Goal: Task Accomplishment & Management: Manage account settings

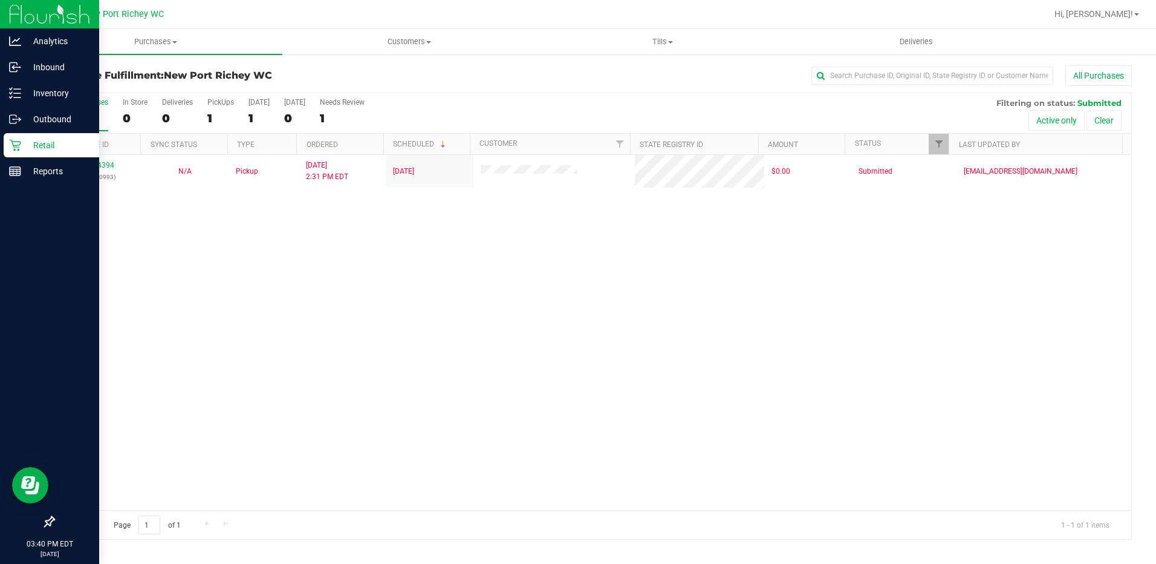
drag, startPoint x: 44, startPoint y: 149, endPoint x: 61, endPoint y: 149, distance: 16.9
click at [44, 149] on p "Retail" at bounding box center [57, 145] width 73 height 15
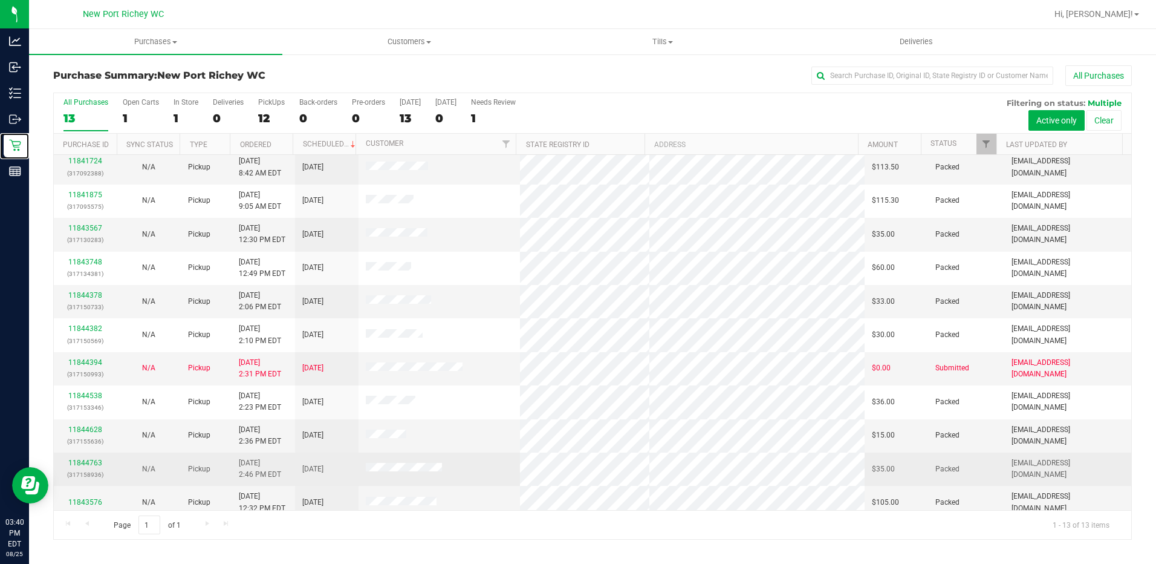
scroll to position [80, 0]
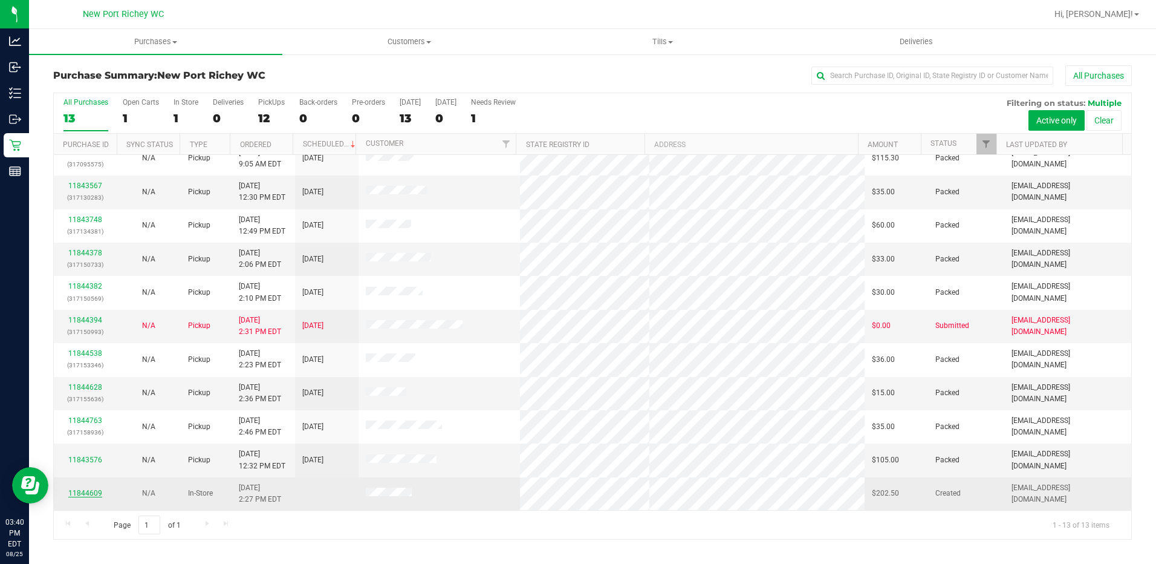
click at [81, 489] on link "11844609" at bounding box center [85, 493] width 34 height 8
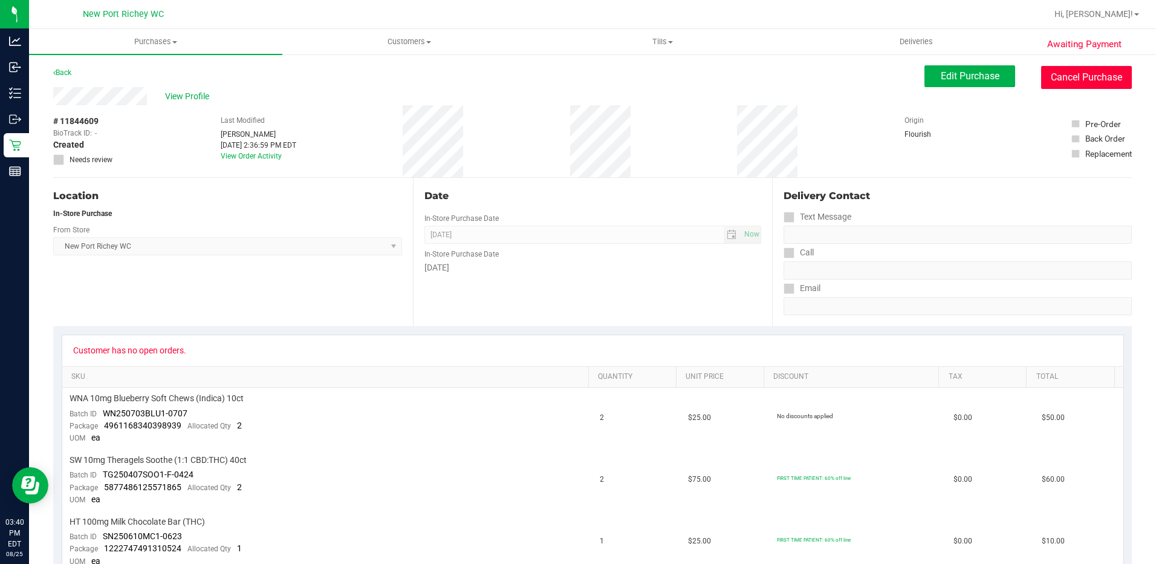
click at [1063, 74] on button "Cancel Purchase" at bounding box center [1086, 77] width 91 height 23
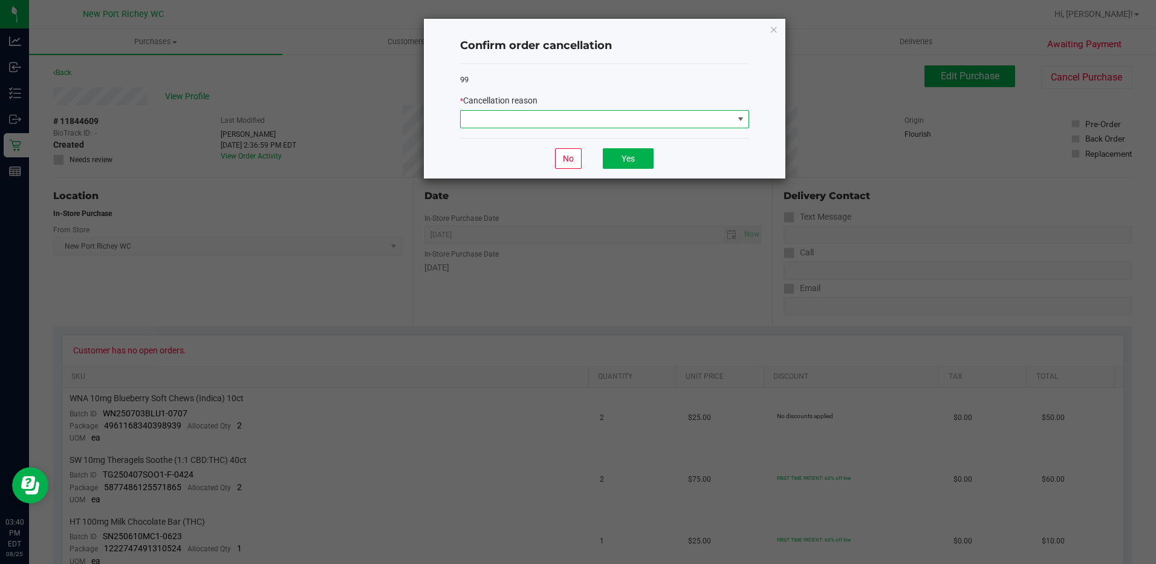
click at [738, 123] on span at bounding box center [741, 119] width 10 height 10
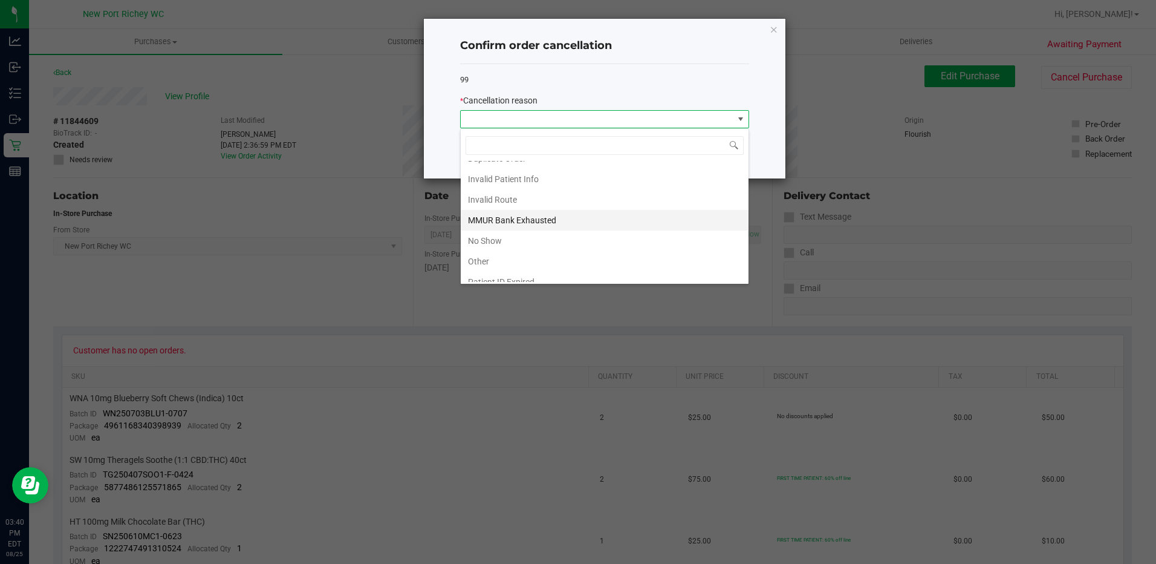
scroll to position [64, 0]
click at [515, 189] on li "MMUR Bank Exhausted" at bounding box center [605, 189] width 288 height 21
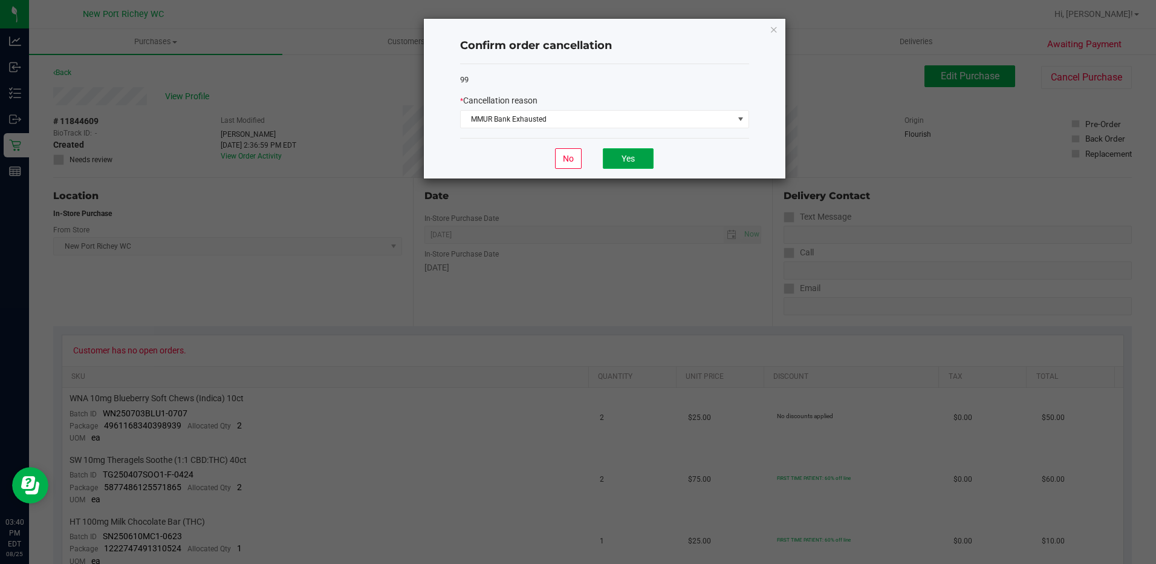
click at [633, 160] on button "Yes" at bounding box center [628, 158] width 51 height 21
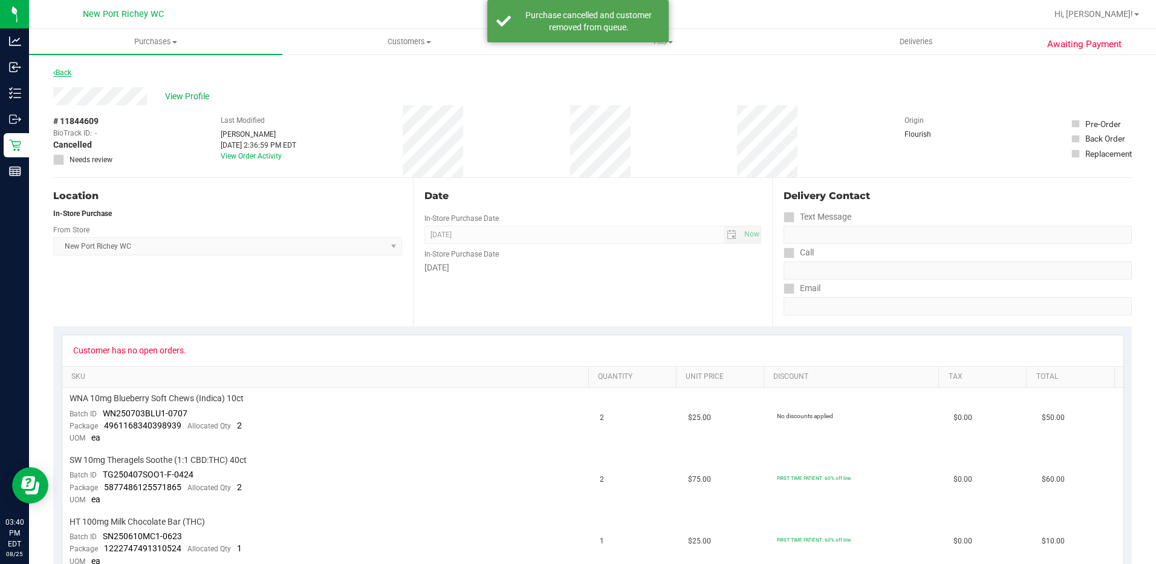
click at [68, 70] on link "Back" at bounding box center [62, 72] width 18 height 8
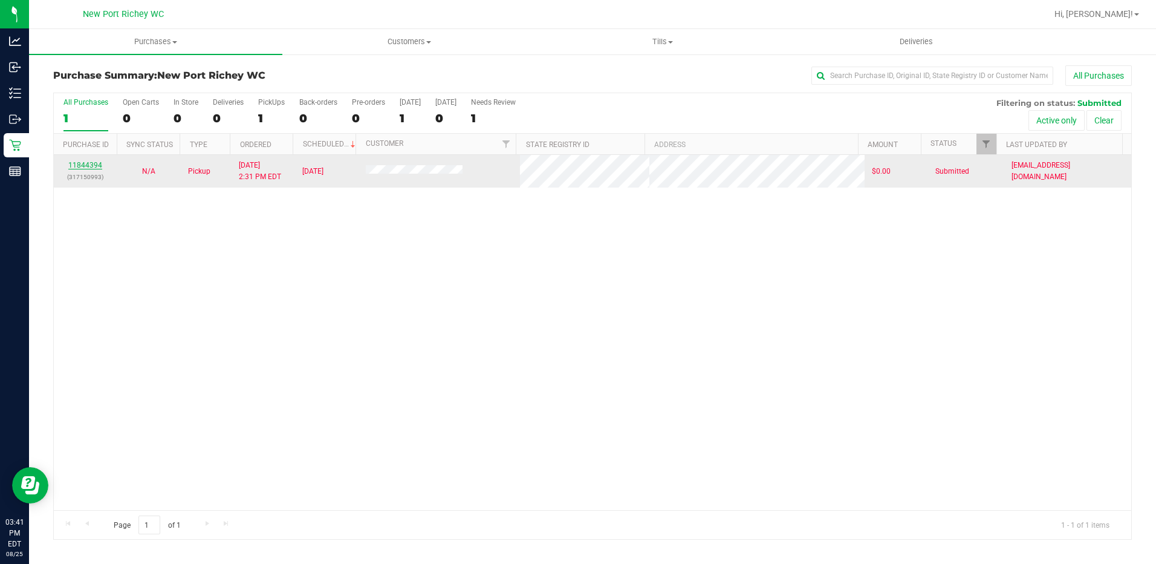
click at [89, 166] on link "11844394" at bounding box center [85, 165] width 34 height 8
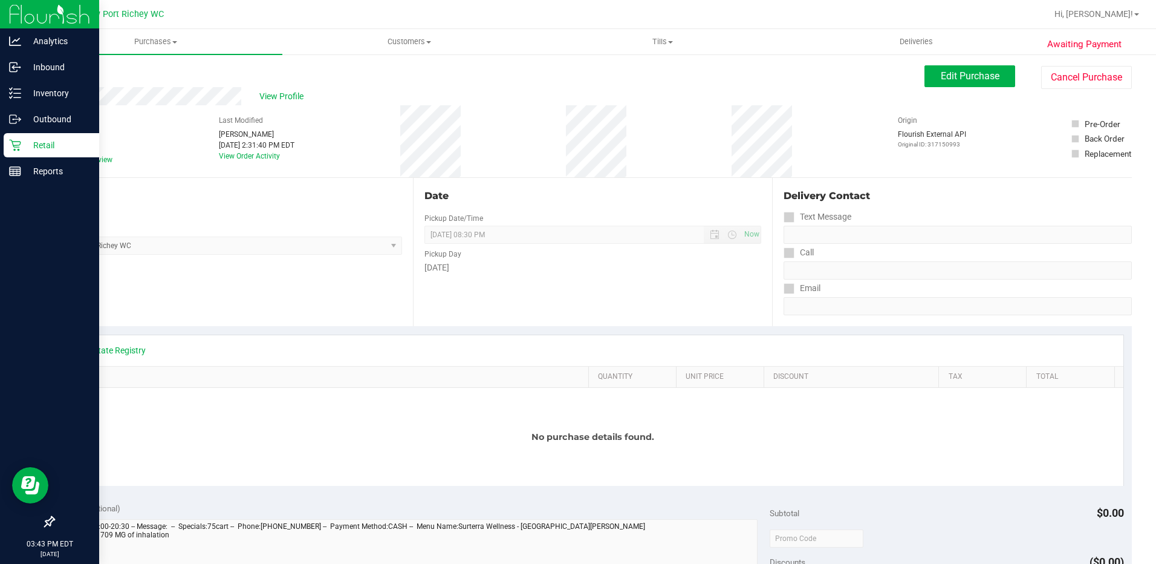
click at [39, 136] on div "Retail" at bounding box center [52, 145] width 96 height 24
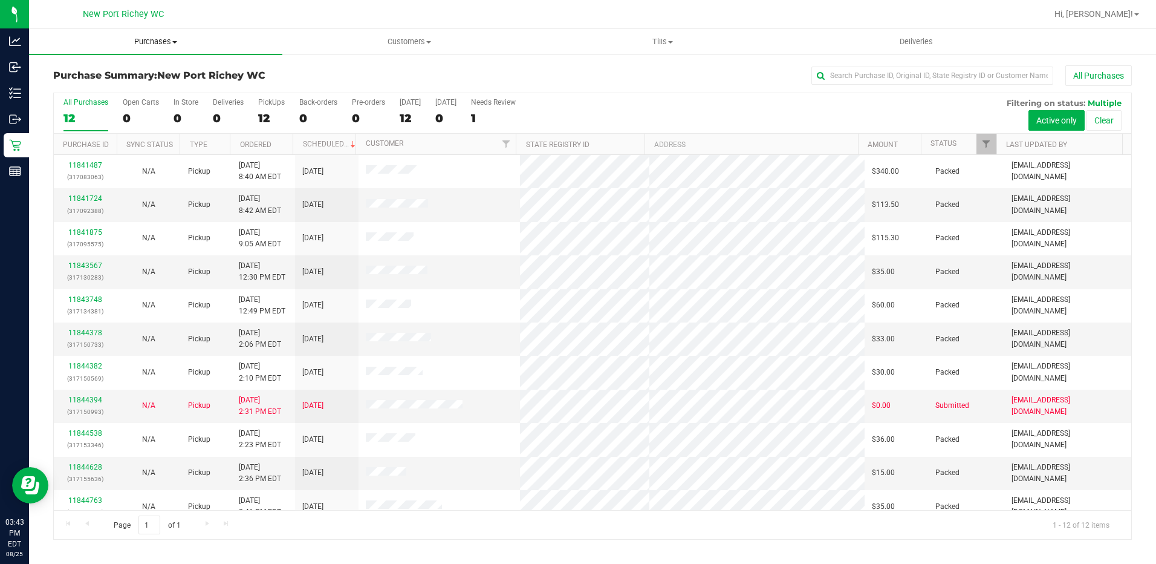
click at [174, 42] on span at bounding box center [174, 42] width 5 height 2
click at [100, 91] on span "Fulfillment" at bounding box center [66, 87] width 75 height 10
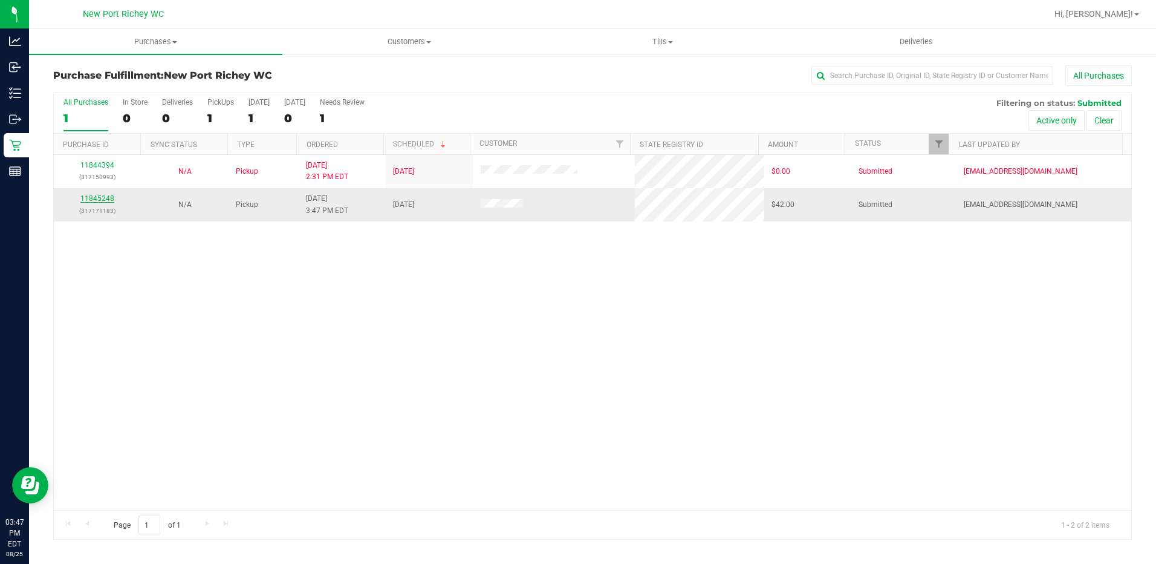
click at [95, 195] on link "11845248" at bounding box center [97, 198] width 34 height 8
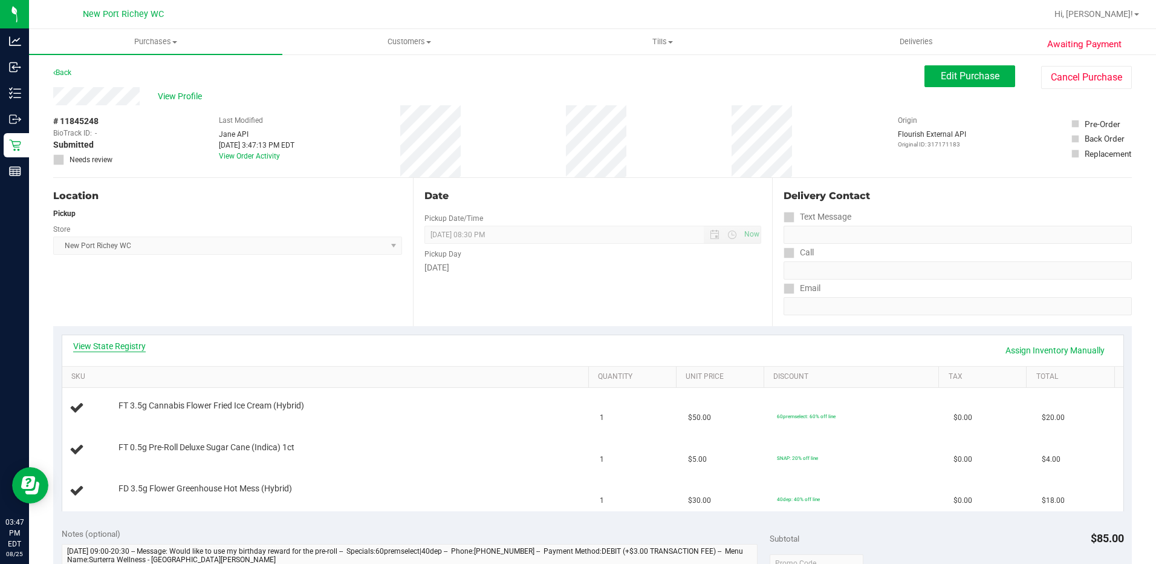
click at [112, 348] on link "View State Registry" at bounding box center [109, 346] width 73 height 12
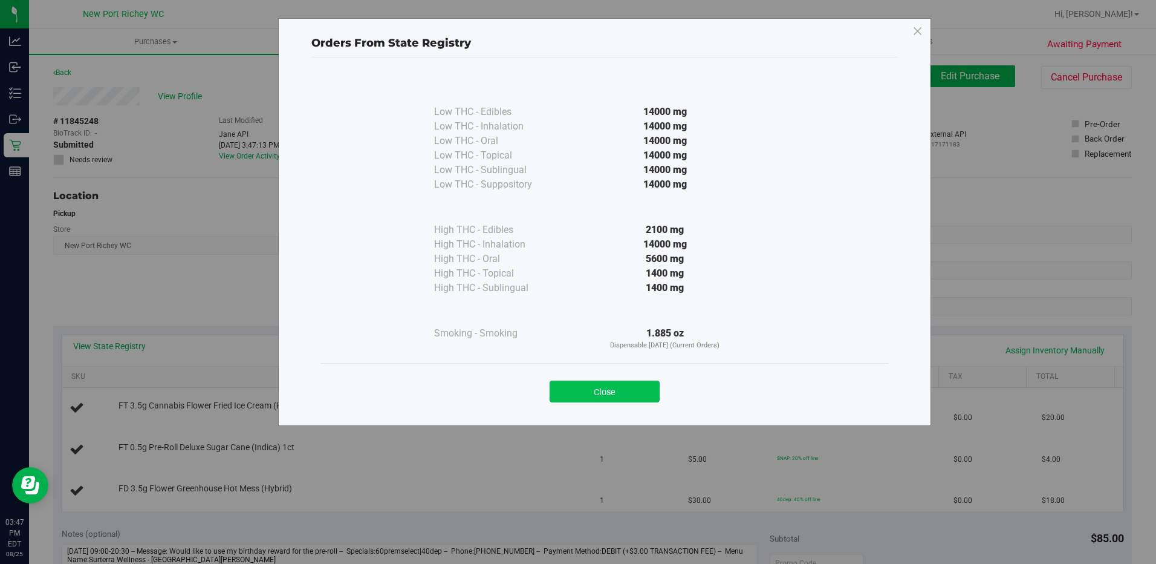
click at [606, 391] on button "Close" at bounding box center [605, 391] width 110 height 22
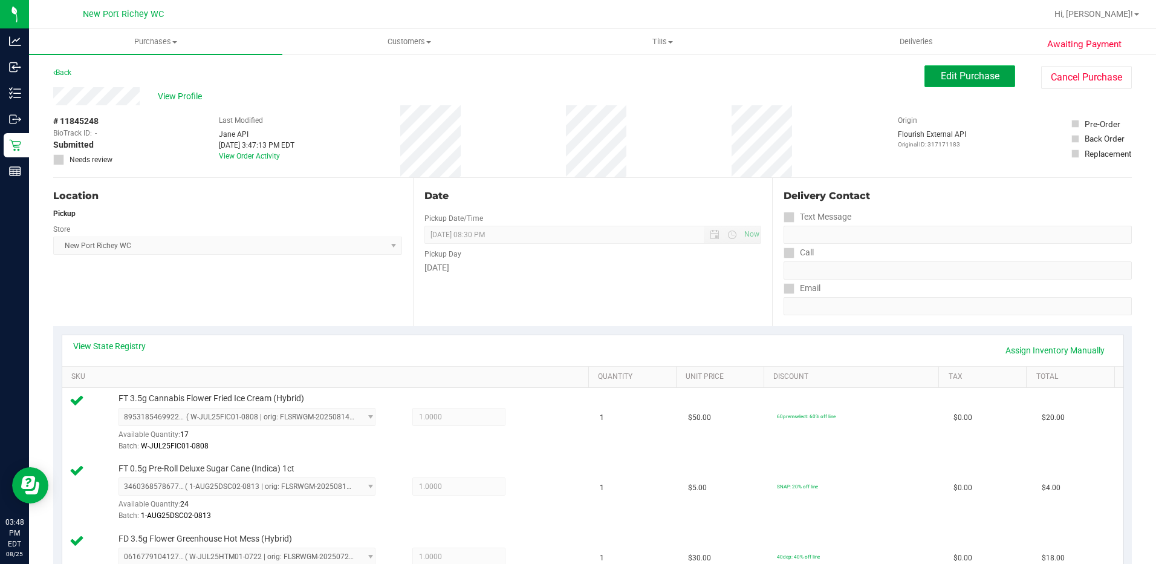
click at [964, 82] on button "Edit Purchase" at bounding box center [970, 76] width 91 height 22
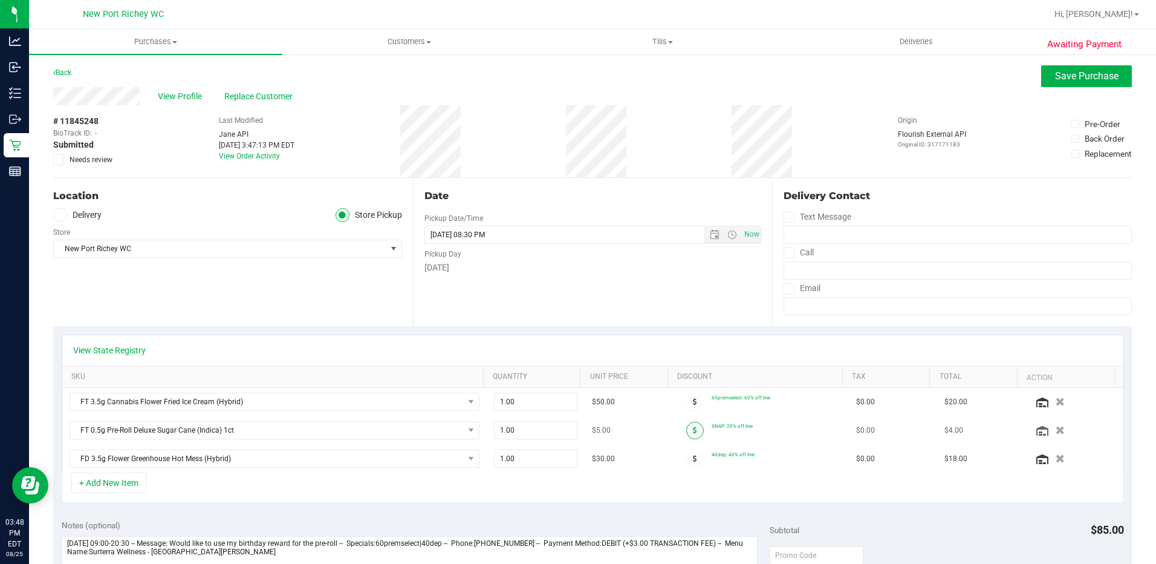
click at [693, 430] on icon at bounding box center [695, 429] width 4 height 7
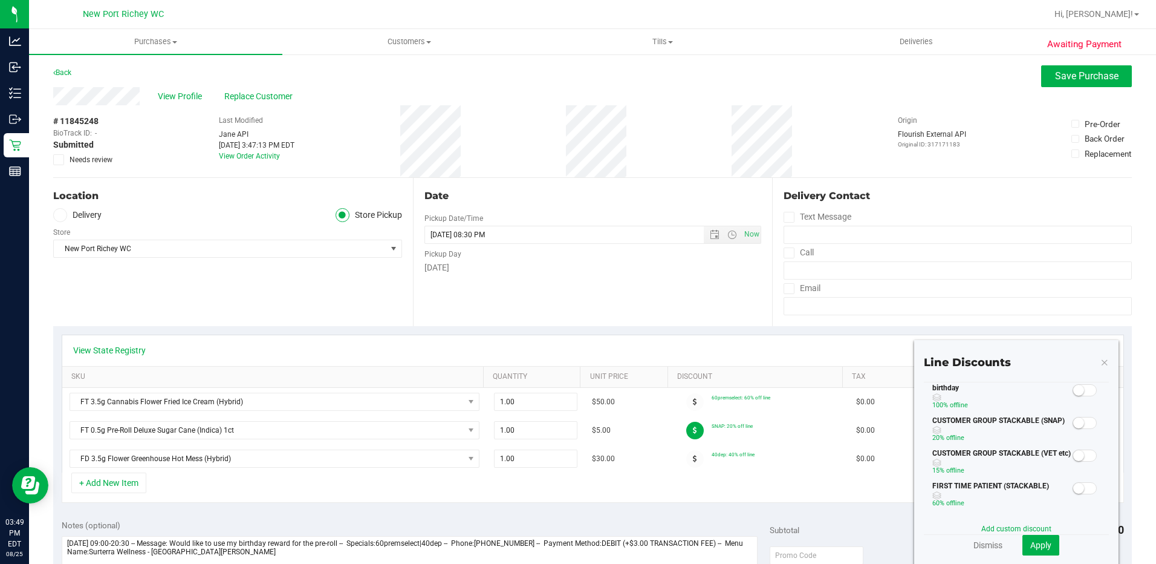
click at [1076, 391] on span at bounding box center [1085, 390] width 24 height 12
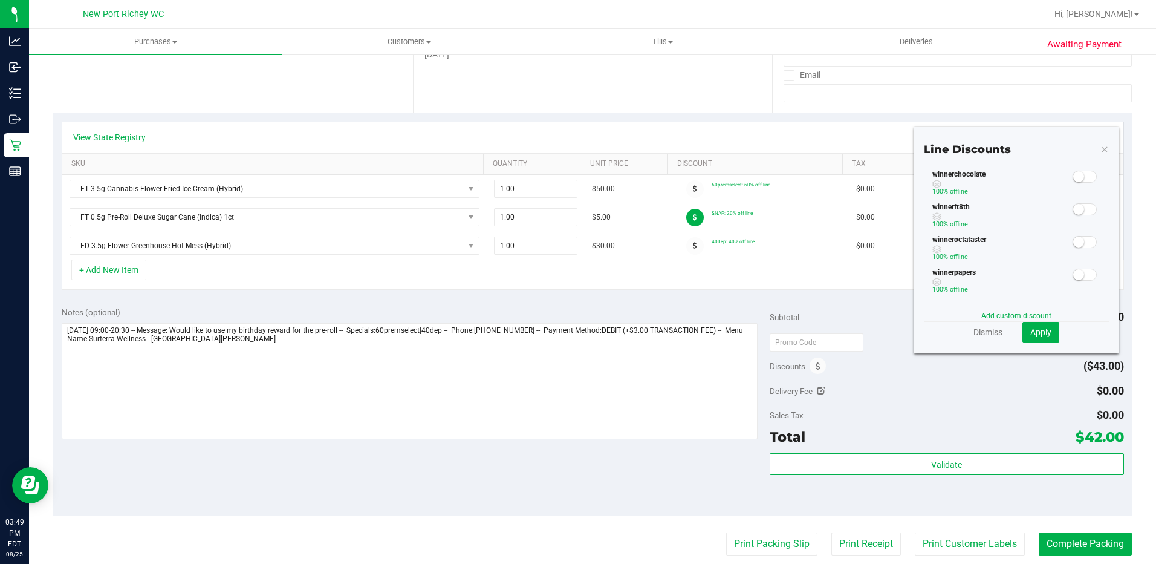
scroll to position [302, 0]
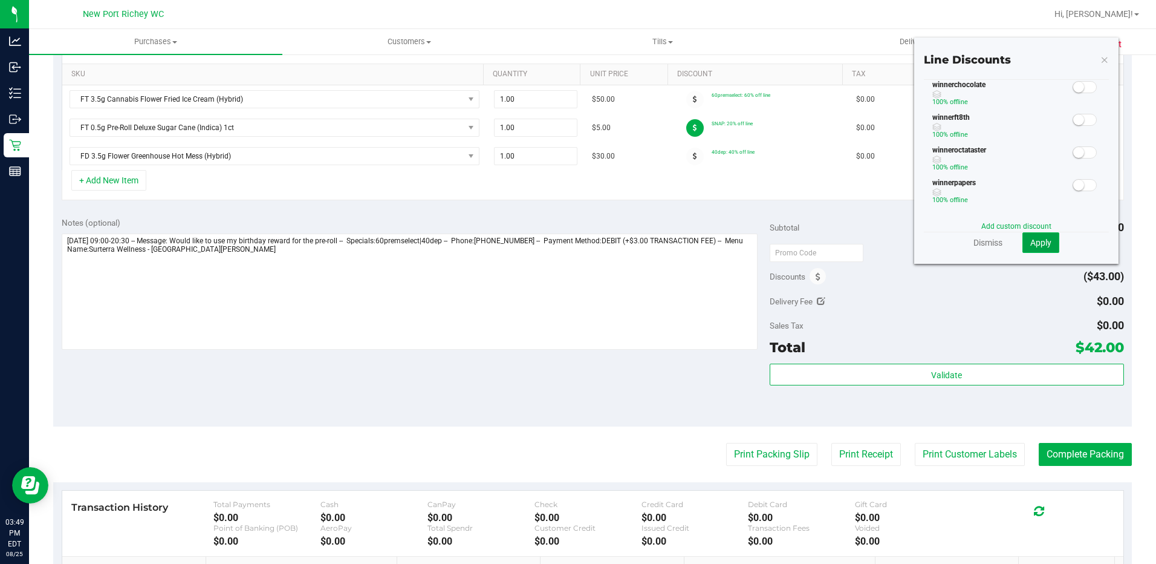
click at [1032, 243] on span "Apply" at bounding box center [1040, 243] width 21 height 10
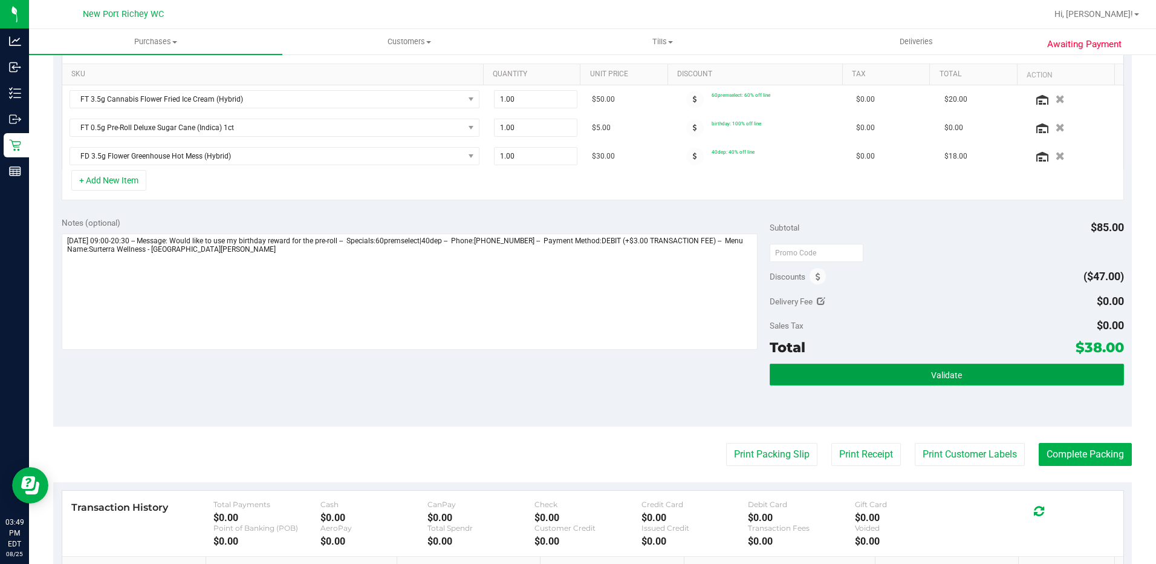
click at [957, 380] on button "Validate" at bounding box center [947, 374] width 354 height 22
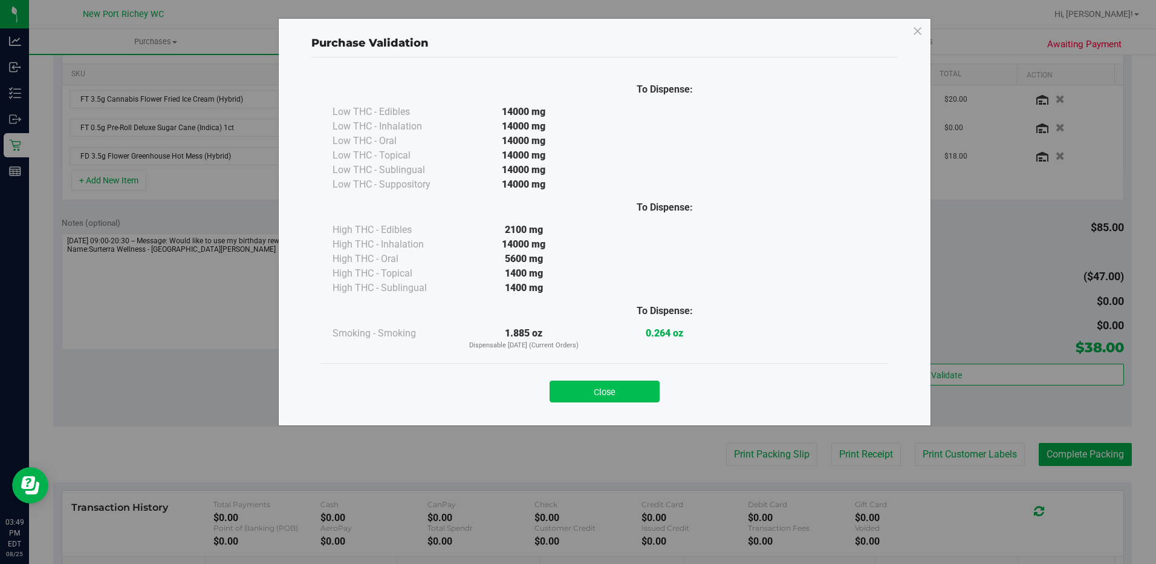
click at [585, 382] on button "Close" at bounding box center [605, 391] width 110 height 22
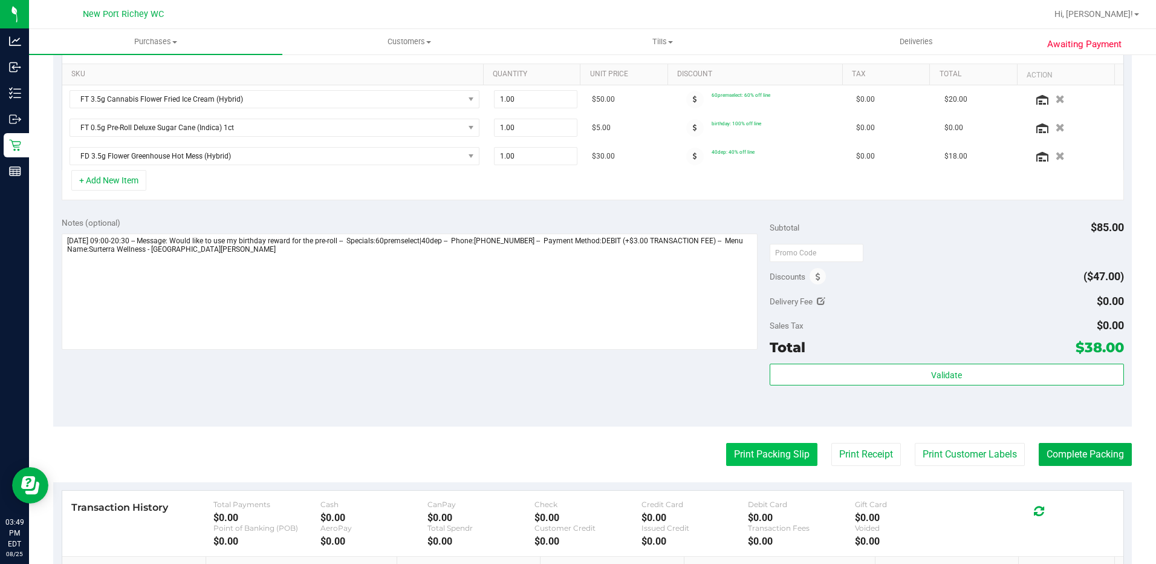
click at [763, 450] on button "Print Packing Slip" at bounding box center [771, 454] width 91 height 23
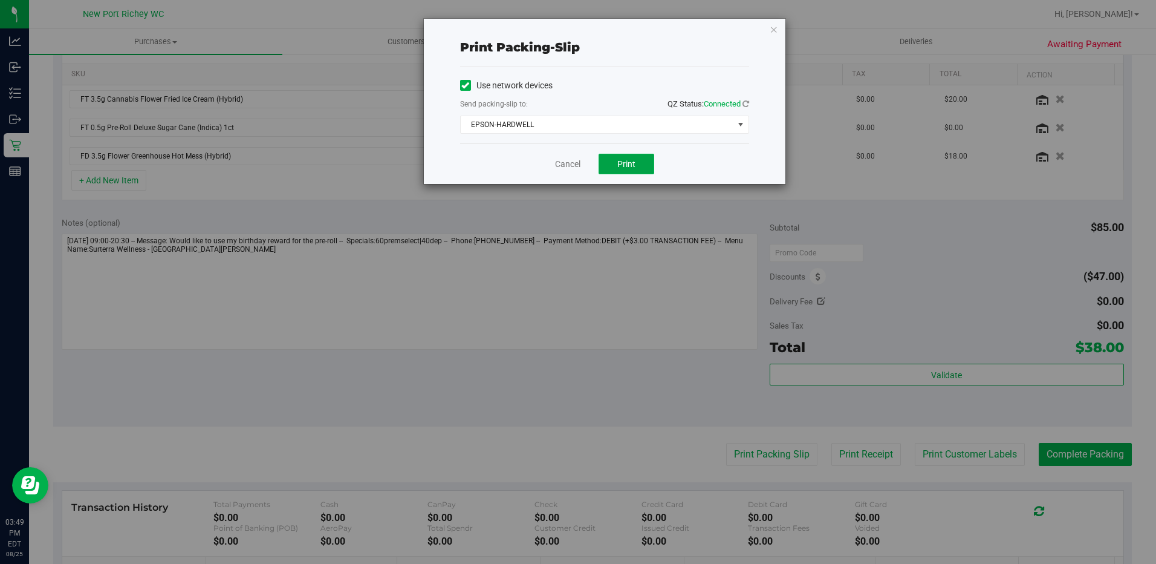
click at [628, 156] on button "Print" at bounding box center [627, 164] width 56 height 21
click at [565, 164] on link "Cancel" at bounding box center [567, 164] width 25 height 13
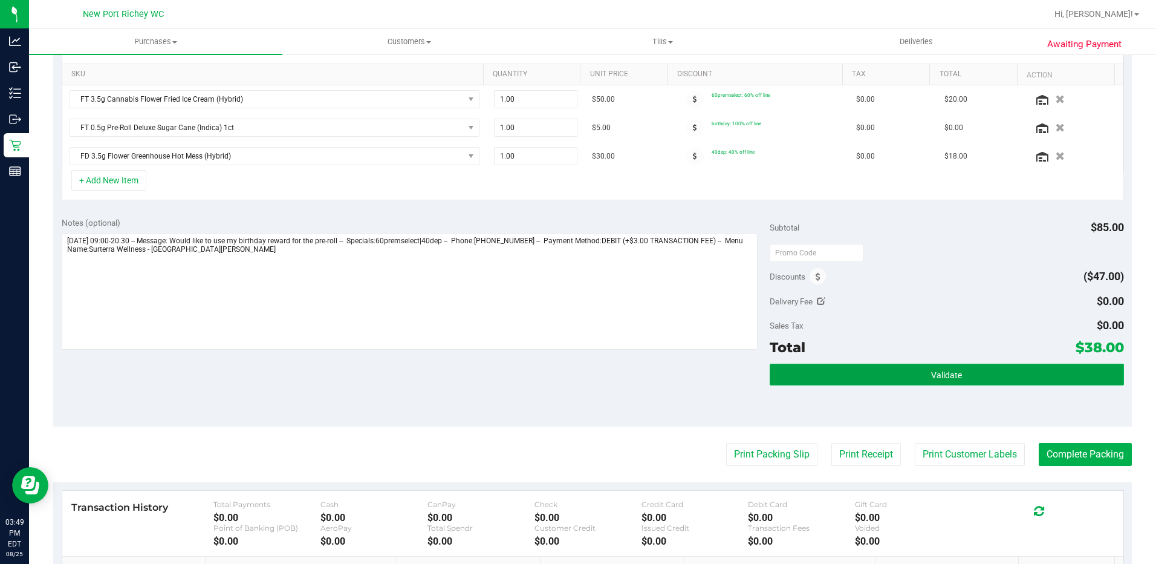
click at [916, 365] on button "Validate" at bounding box center [947, 374] width 354 height 22
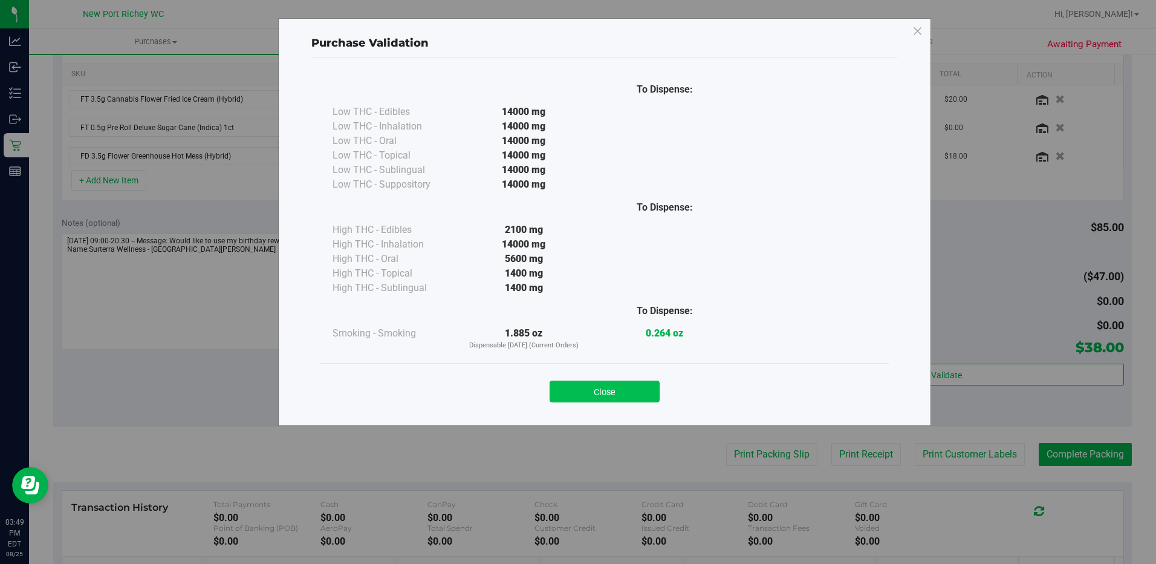
click at [603, 393] on button "Close" at bounding box center [605, 391] width 110 height 22
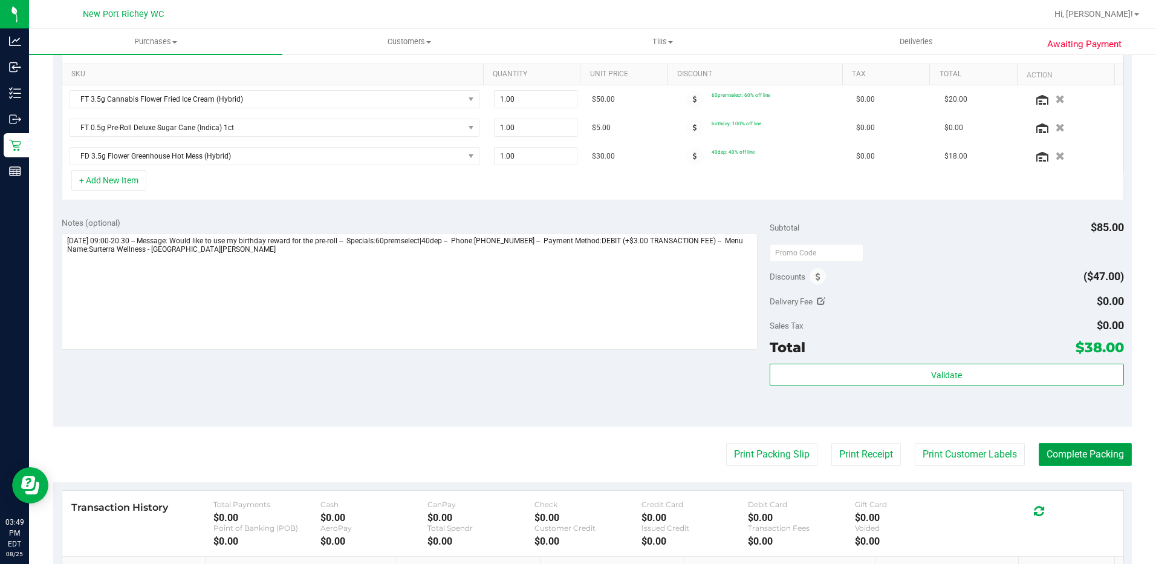
click at [1093, 452] on button "Complete Packing" at bounding box center [1085, 454] width 93 height 23
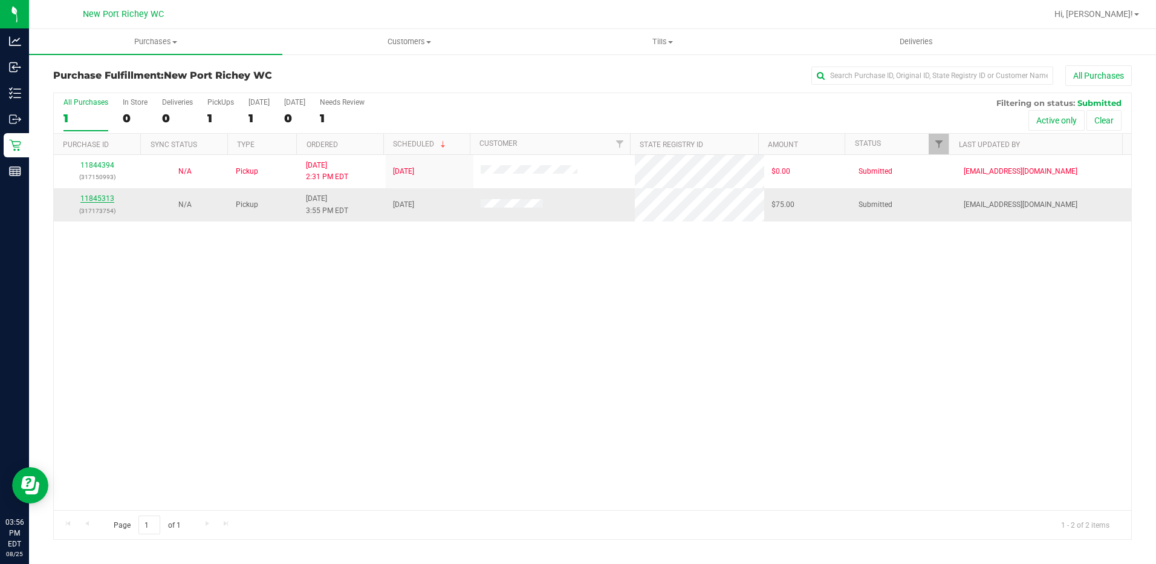
click at [100, 196] on link "11845313" at bounding box center [97, 198] width 34 height 8
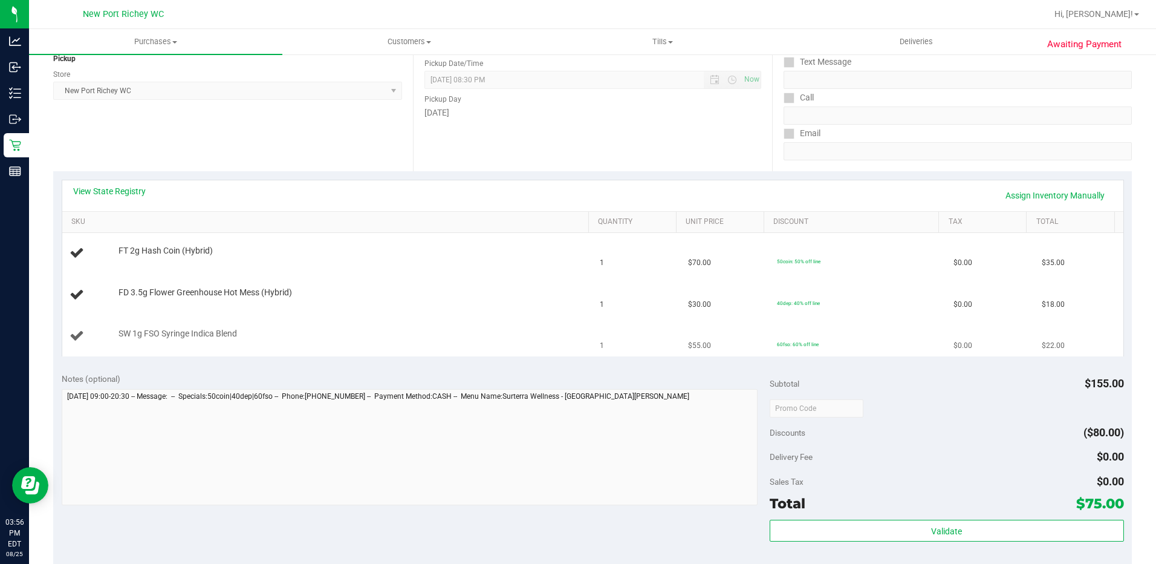
scroll to position [181, 0]
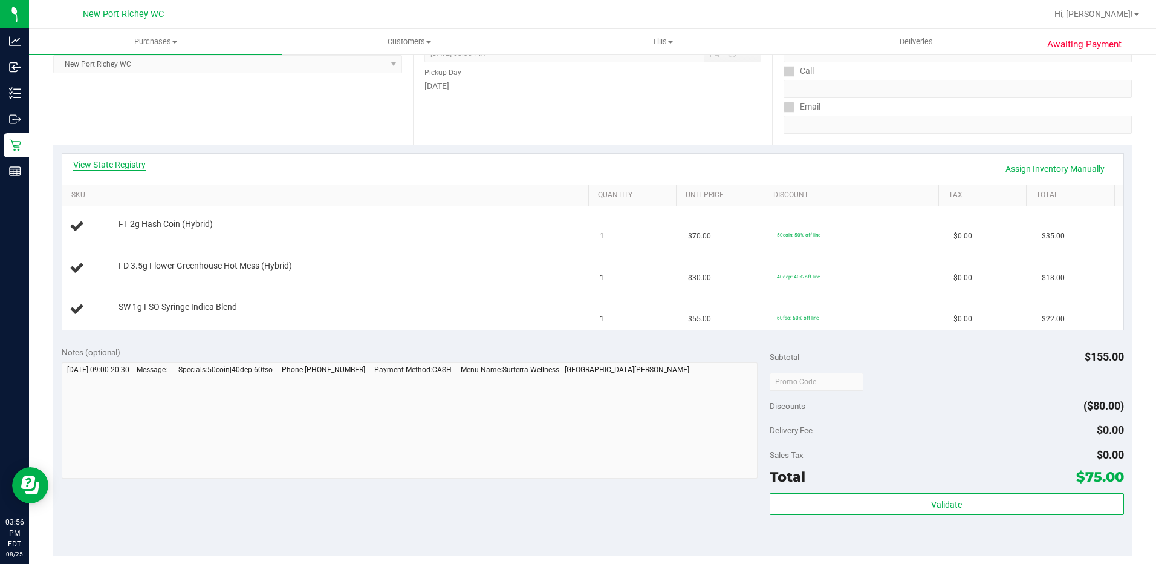
click at [94, 163] on link "View State Registry" at bounding box center [109, 164] width 73 height 12
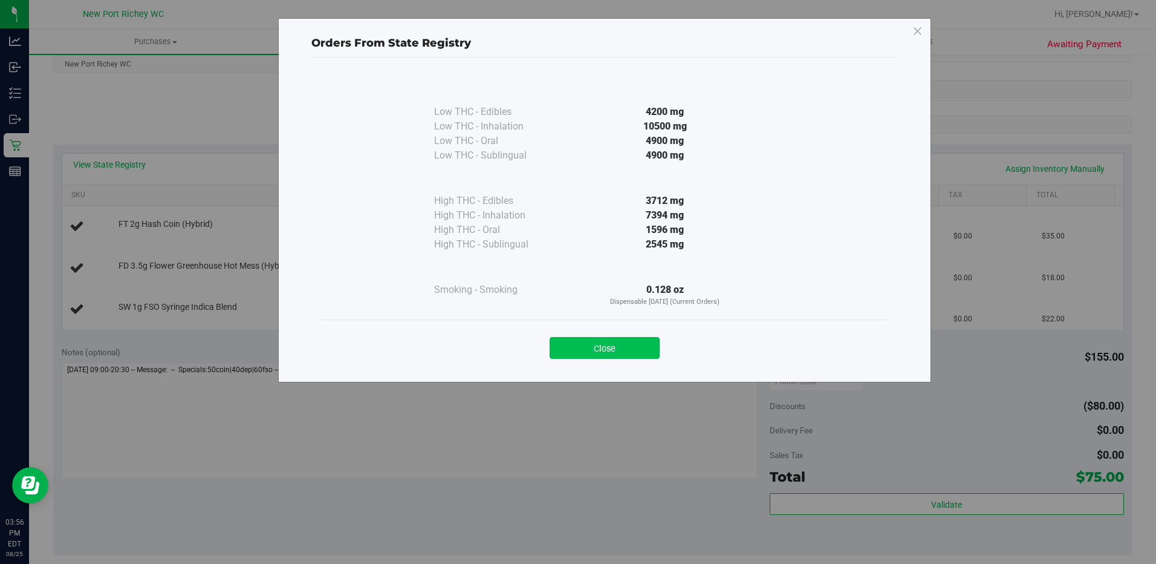
click at [604, 347] on button "Close" at bounding box center [605, 348] width 110 height 22
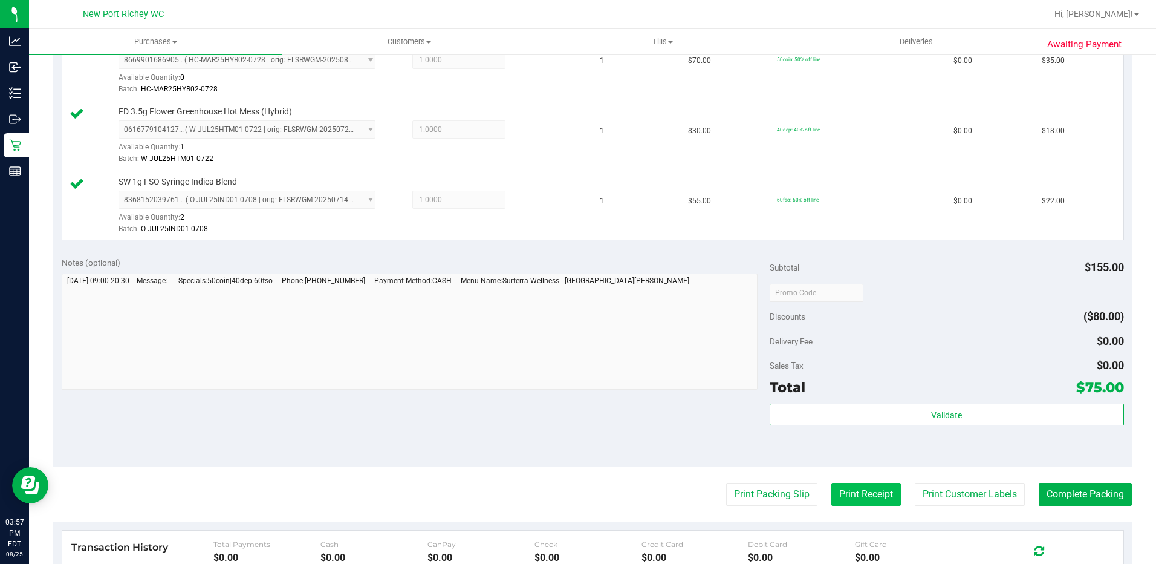
scroll to position [363, 0]
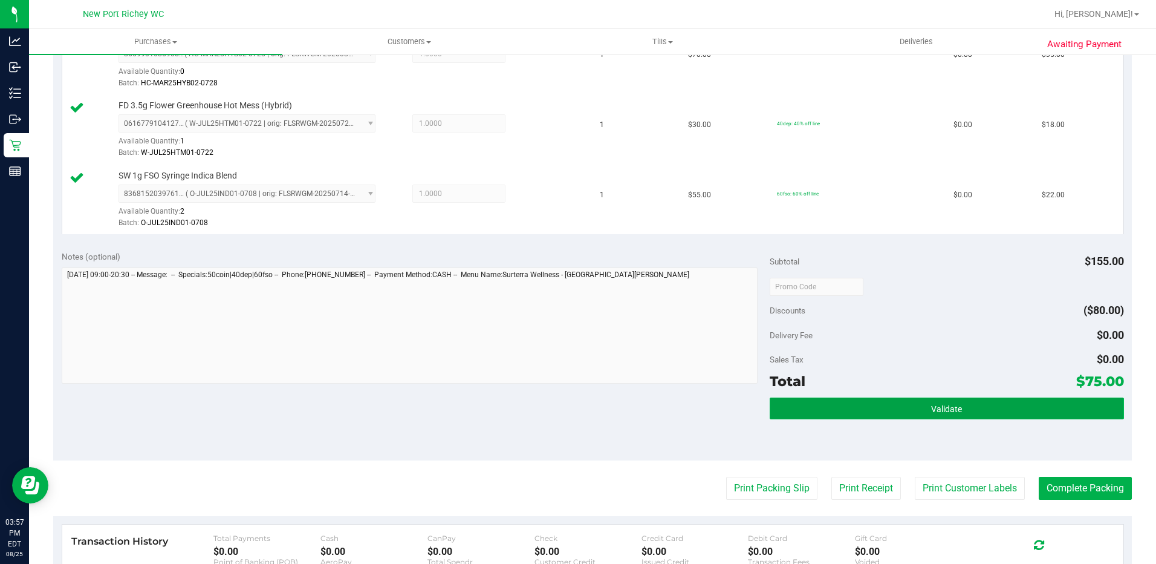
click at [940, 407] on span "Validate" at bounding box center [946, 409] width 31 height 10
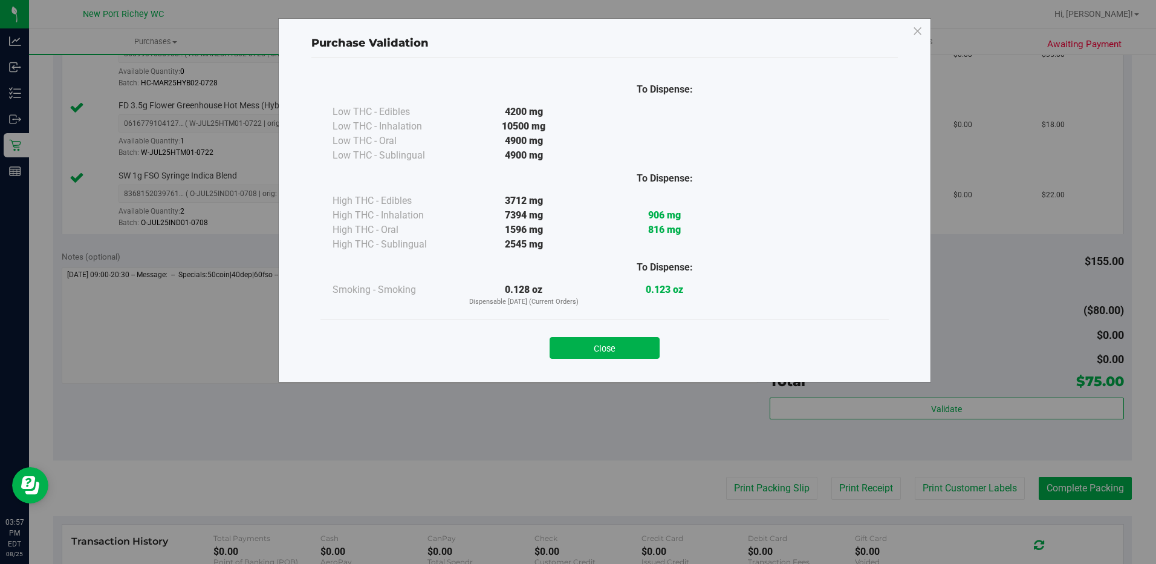
click at [592, 335] on div "Close" at bounding box center [605, 344] width 550 height 30
click at [594, 348] on button "Close" at bounding box center [605, 348] width 110 height 22
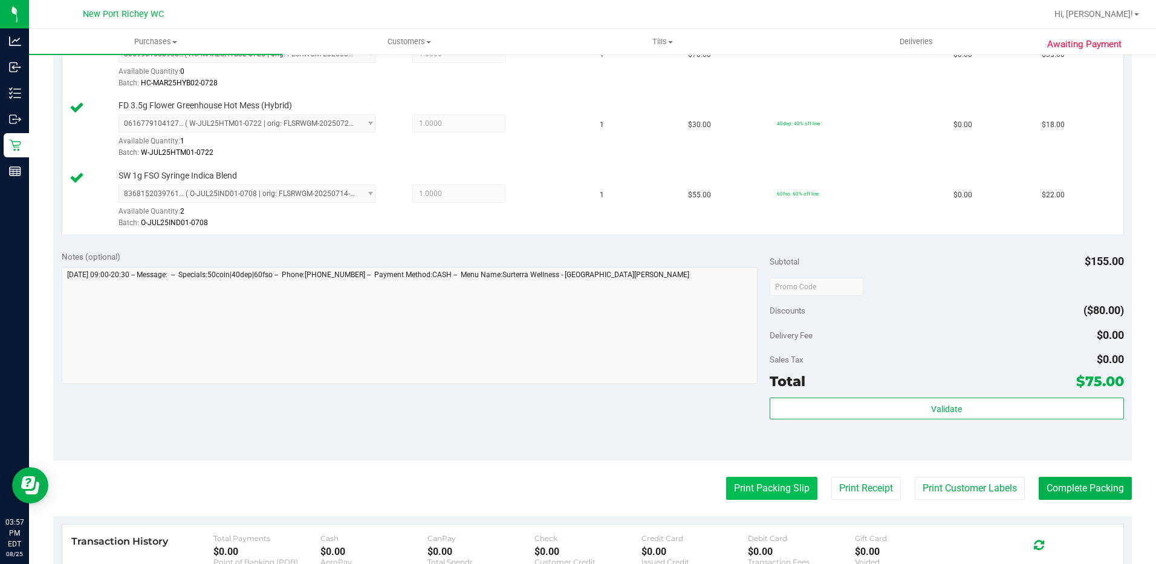
click at [762, 487] on button "Print Packing Slip" at bounding box center [771, 488] width 91 height 23
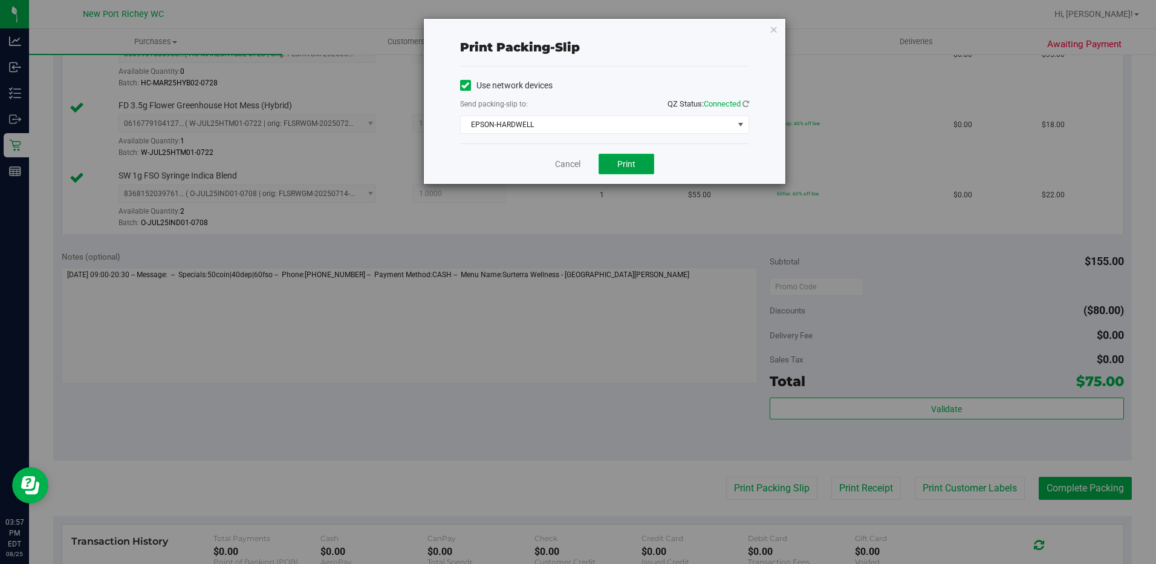
click at [622, 160] on span "Print" at bounding box center [626, 164] width 18 height 10
drag, startPoint x: 564, startPoint y: 161, endPoint x: 576, endPoint y: 192, distance: 33.1
click at [564, 161] on link "Cancel" at bounding box center [567, 164] width 25 height 13
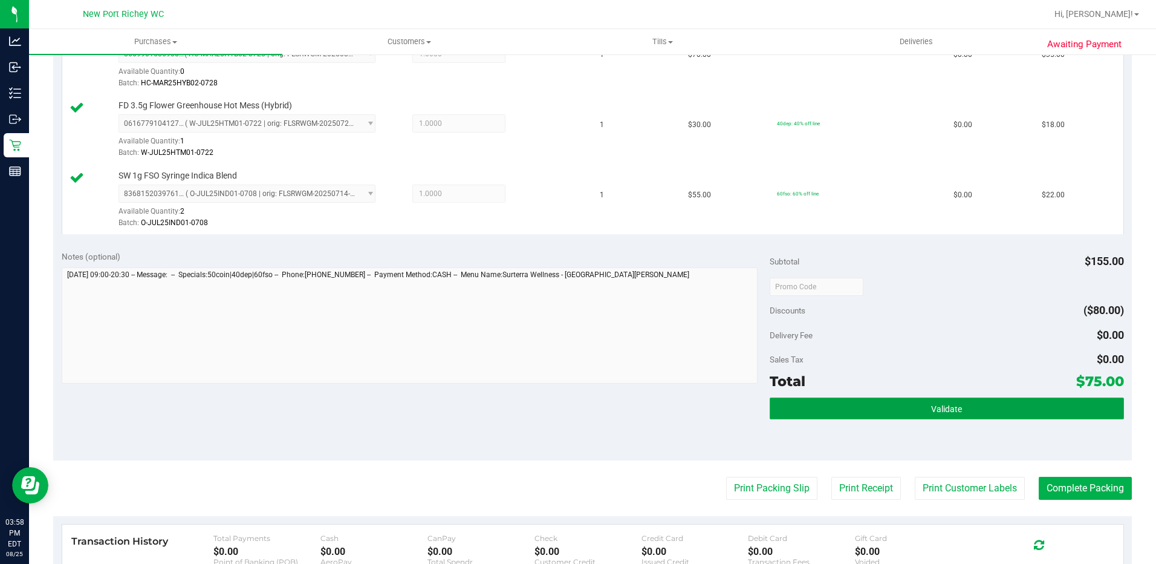
click at [932, 405] on span "Validate" at bounding box center [946, 409] width 31 height 10
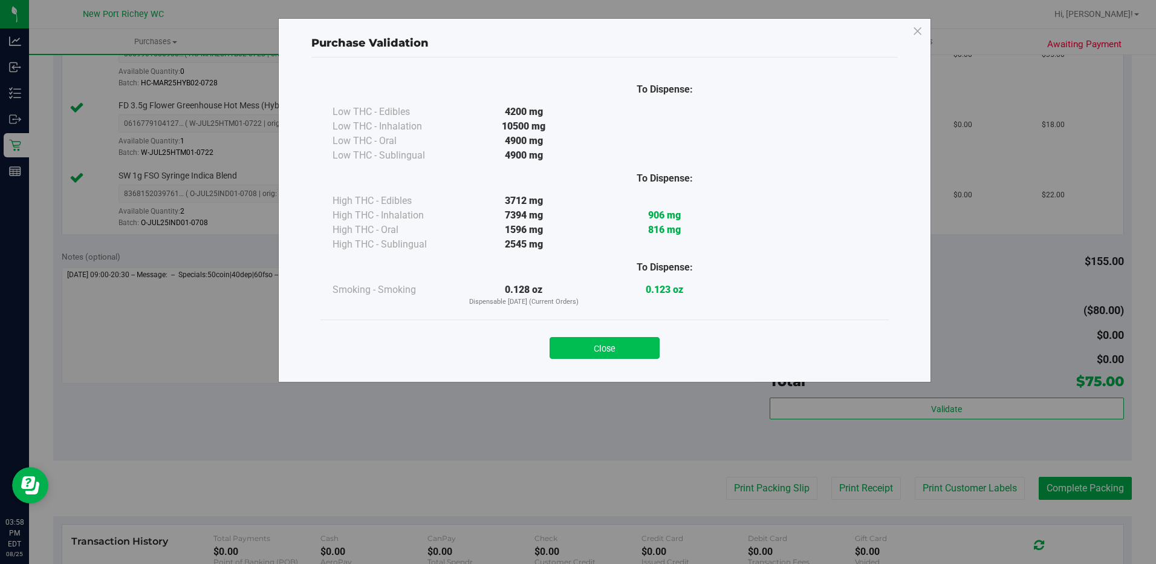
click at [611, 349] on button "Close" at bounding box center [605, 348] width 110 height 22
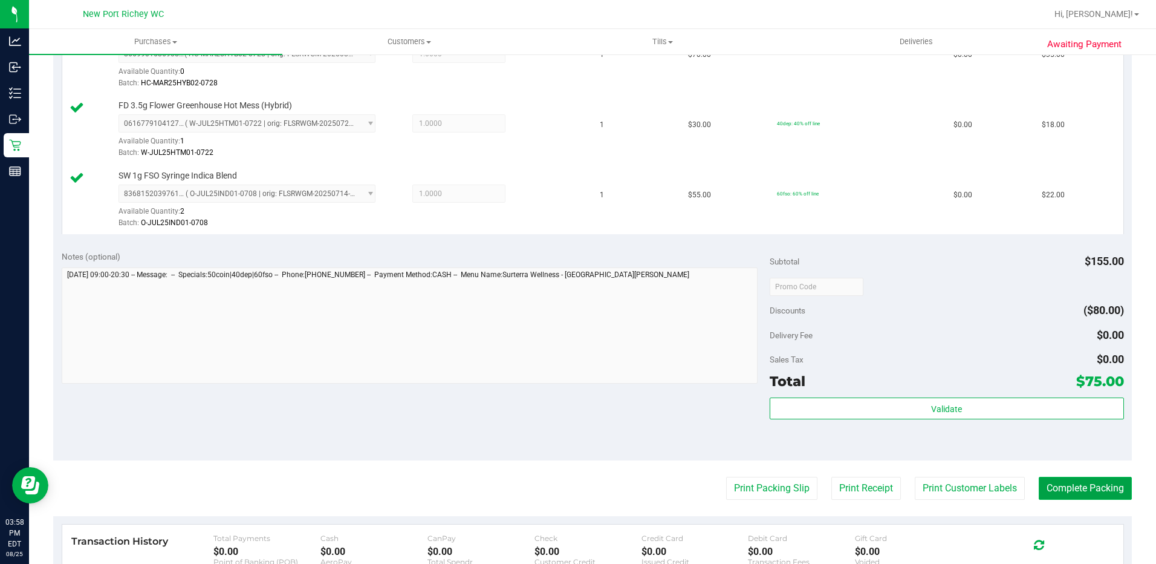
click at [1048, 483] on button "Complete Packing" at bounding box center [1085, 488] width 93 height 23
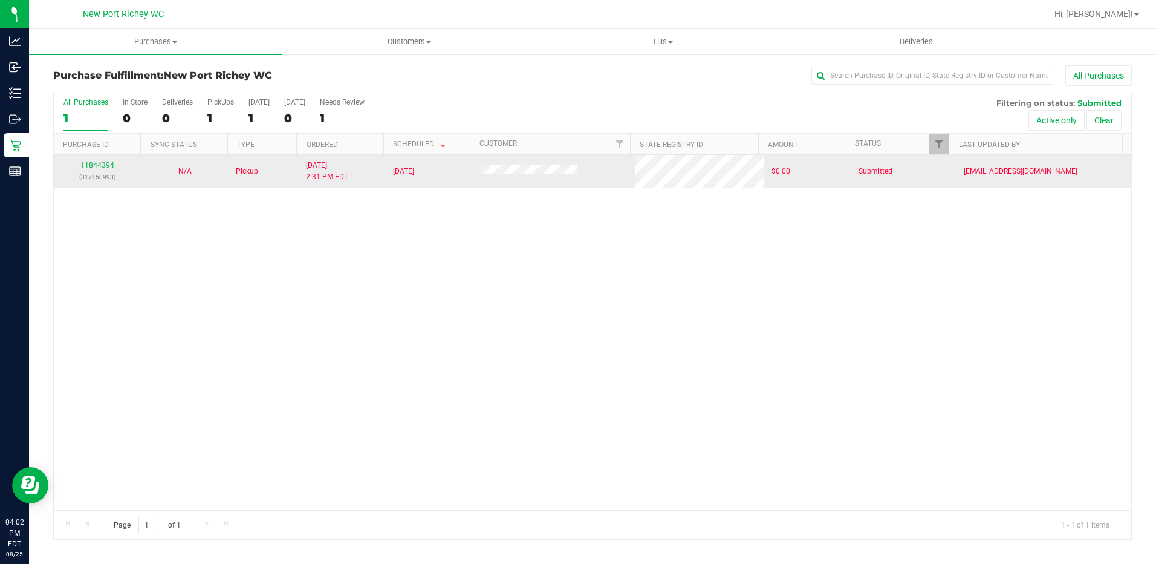
click at [98, 166] on link "11844394" at bounding box center [97, 165] width 34 height 8
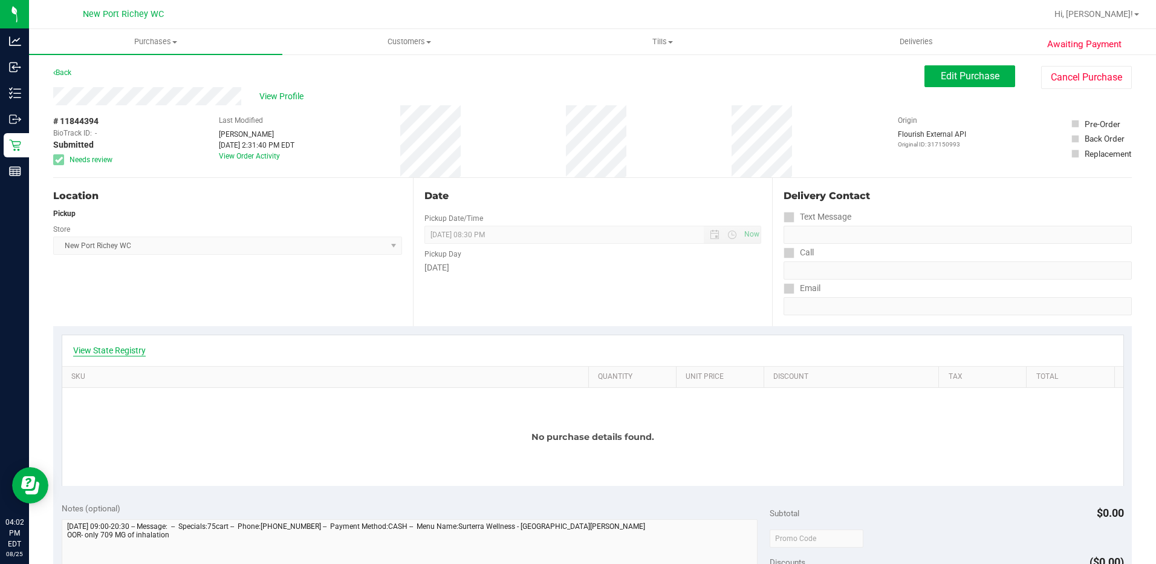
click at [127, 348] on link "View State Registry" at bounding box center [109, 350] width 73 height 12
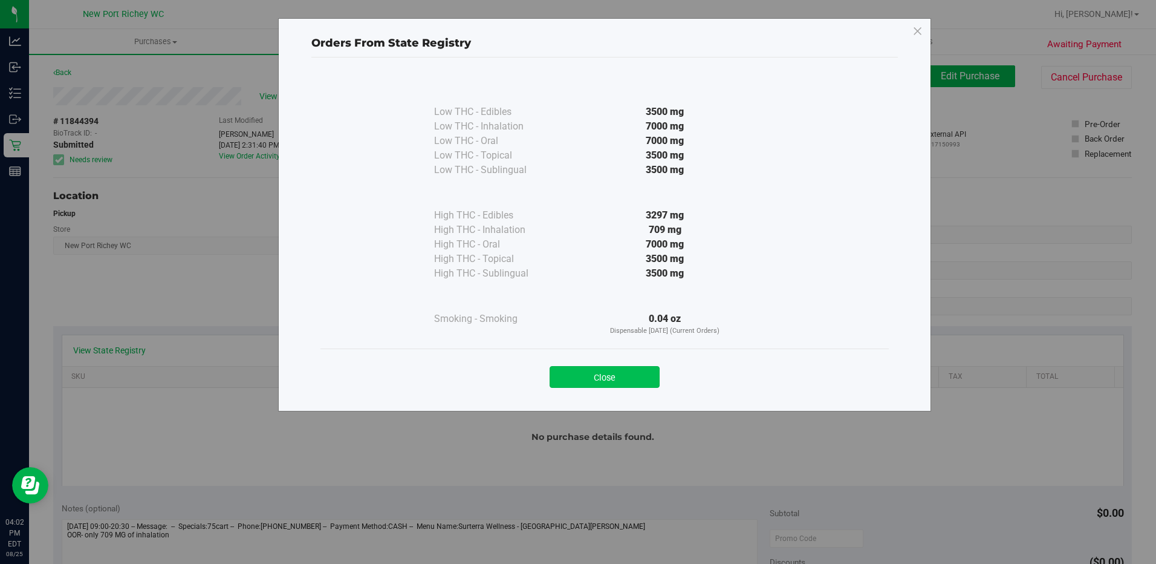
click at [598, 374] on button "Close" at bounding box center [605, 377] width 110 height 22
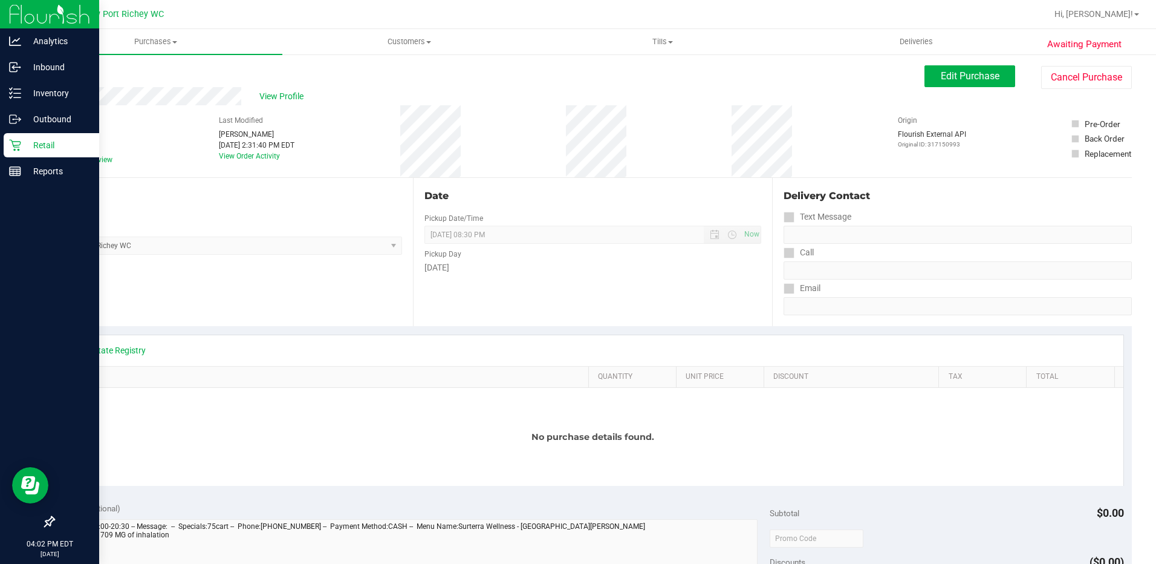
click at [40, 145] on p "Retail" at bounding box center [57, 145] width 73 height 15
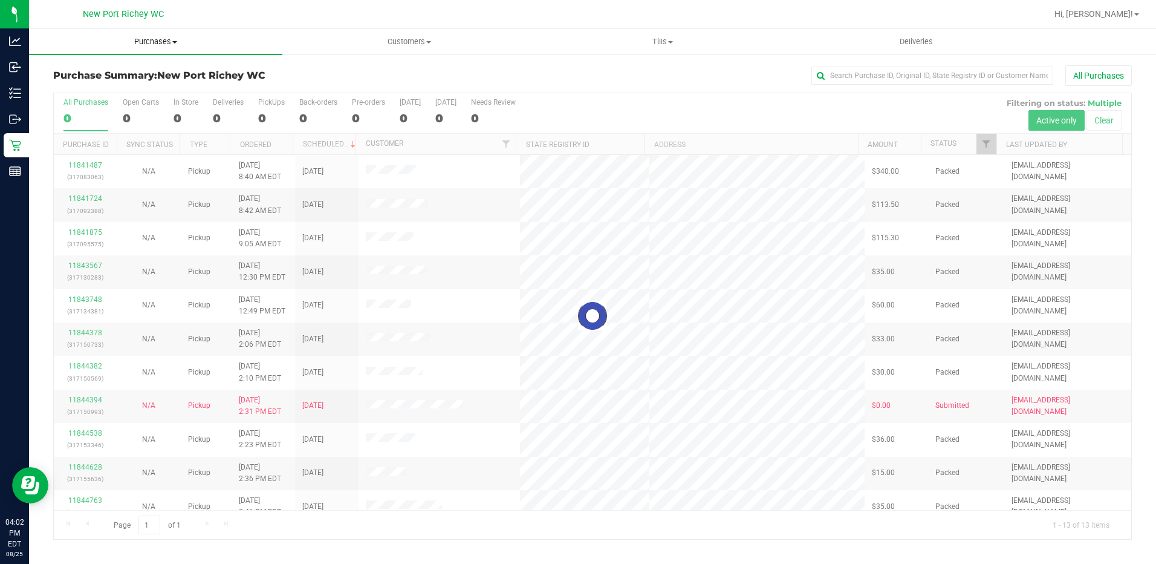
click at [176, 41] on span at bounding box center [174, 42] width 5 height 2
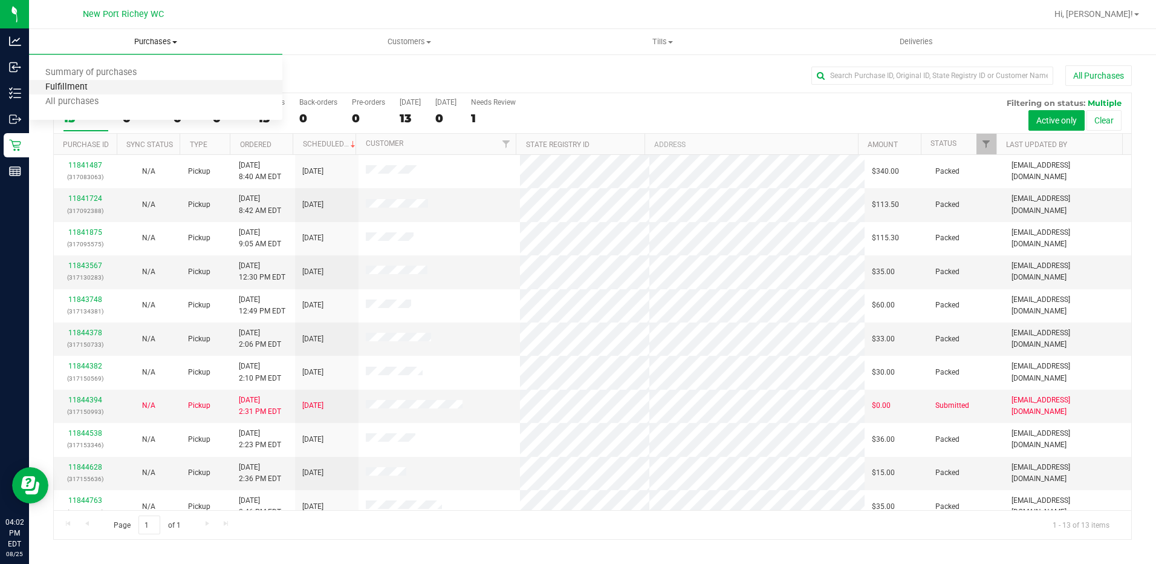
click at [97, 83] on span "Fulfillment" at bounding box center [66, 87] width 75 height 10
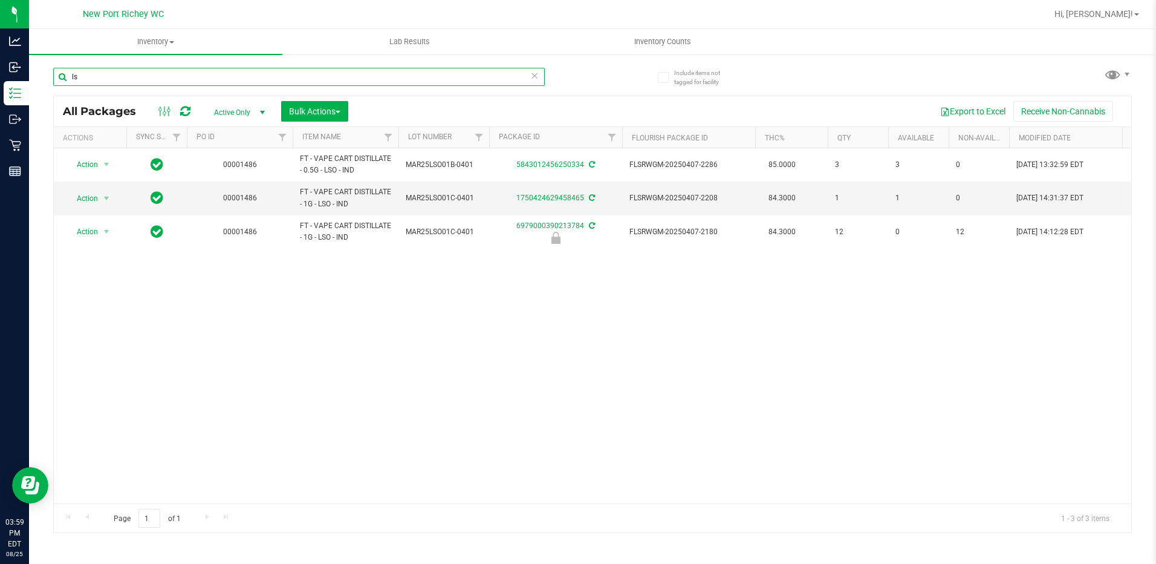
type input "l"
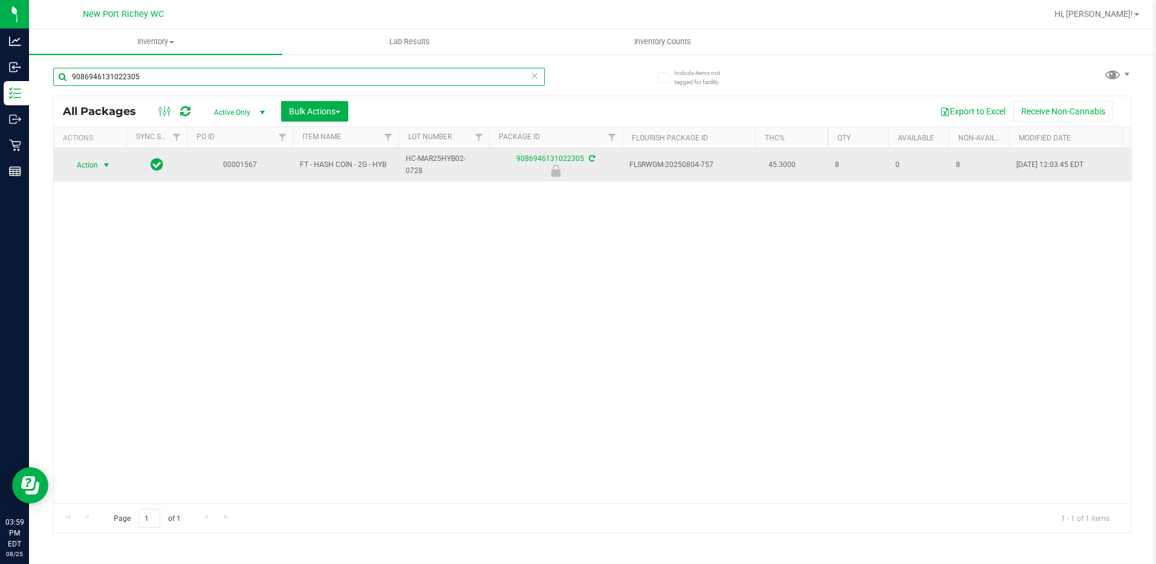
type input "9086946131022305"
click at [106, 169] on span "select" at bounding box center [107, 165] width 10 height 10
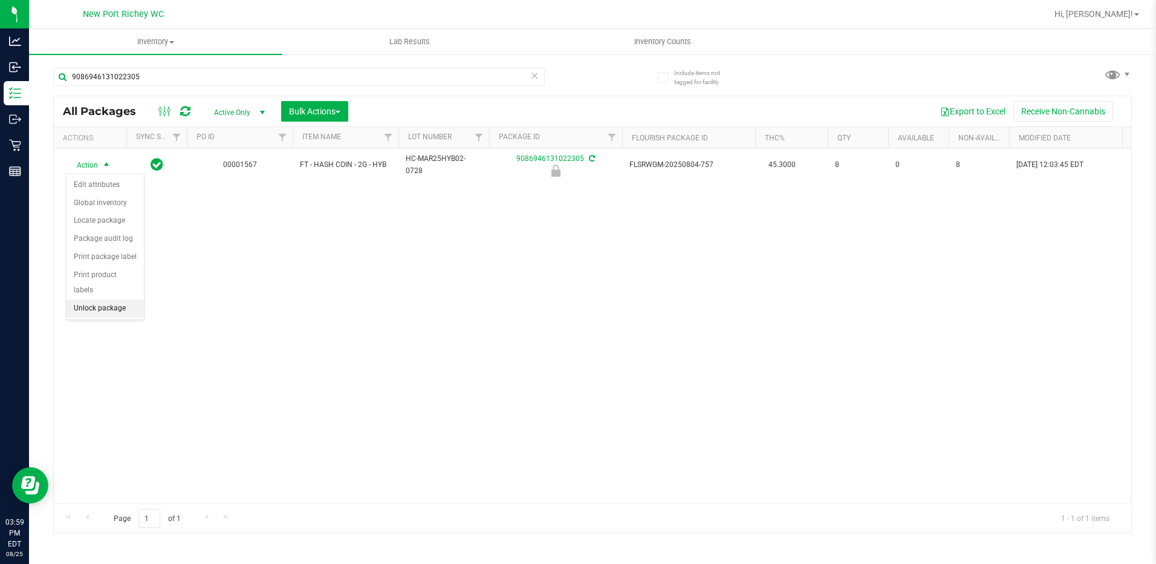
click at [117, 299] on li "Unlock package" at bounding box center [105, 308] width 77 height 18
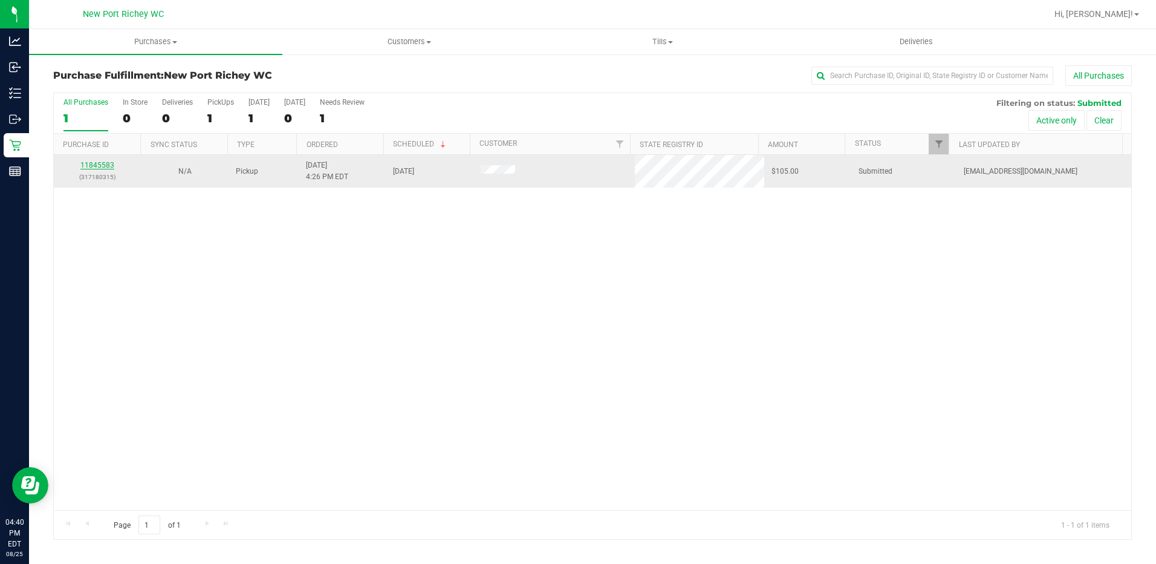
click at [112, 168] on link "11845583" at bounding box center [97, 165] width 34 height 8
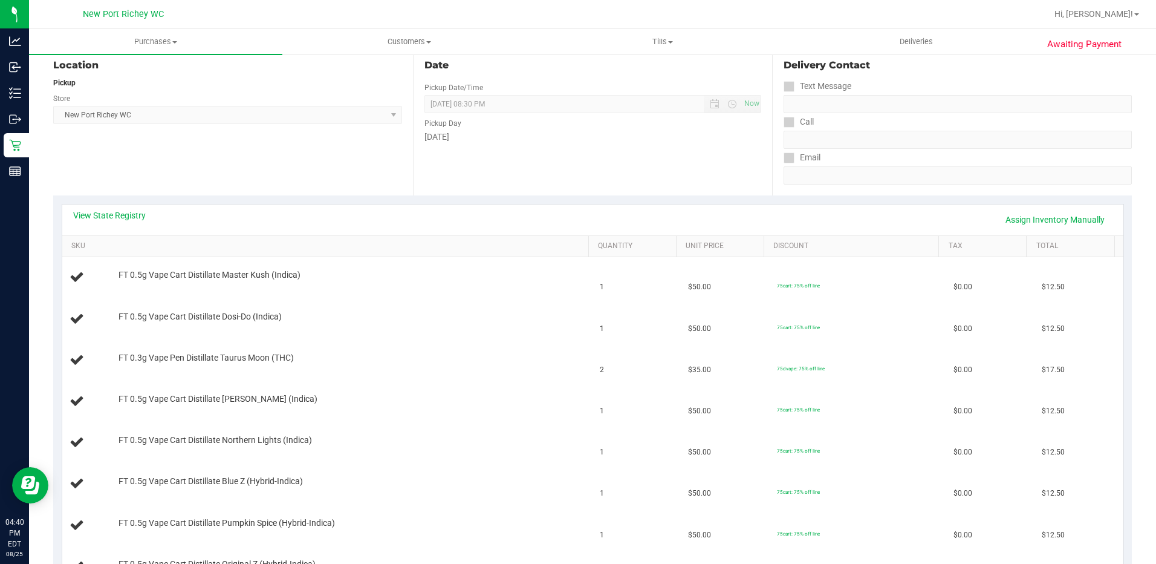
scroll to position [242, 0]
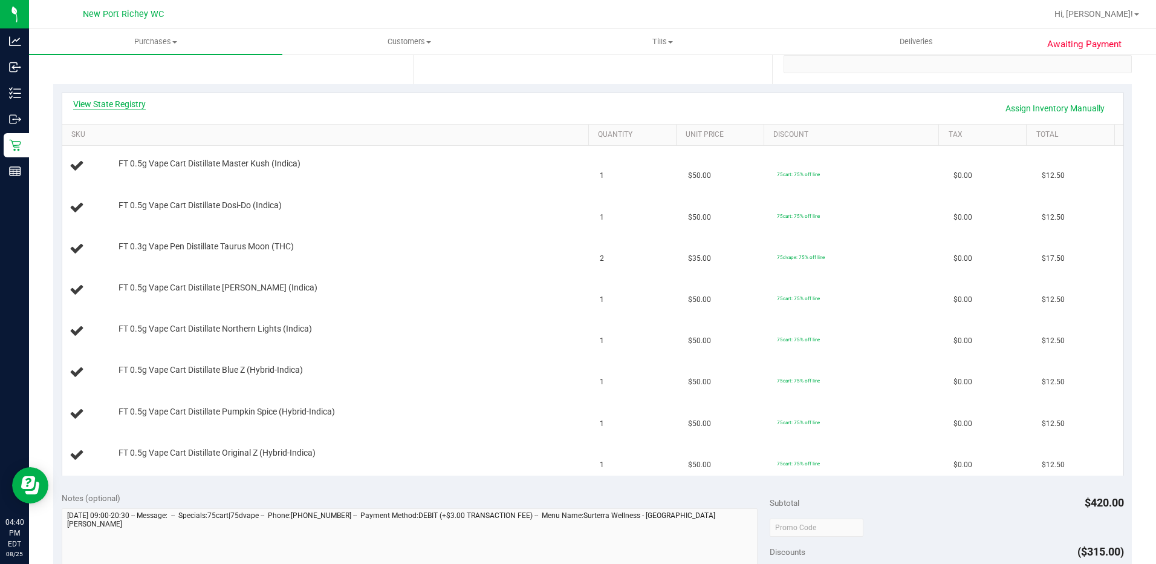
click at [122, 103] on link "View State Registry" at bounding box center [109, 104] width 73 height 12
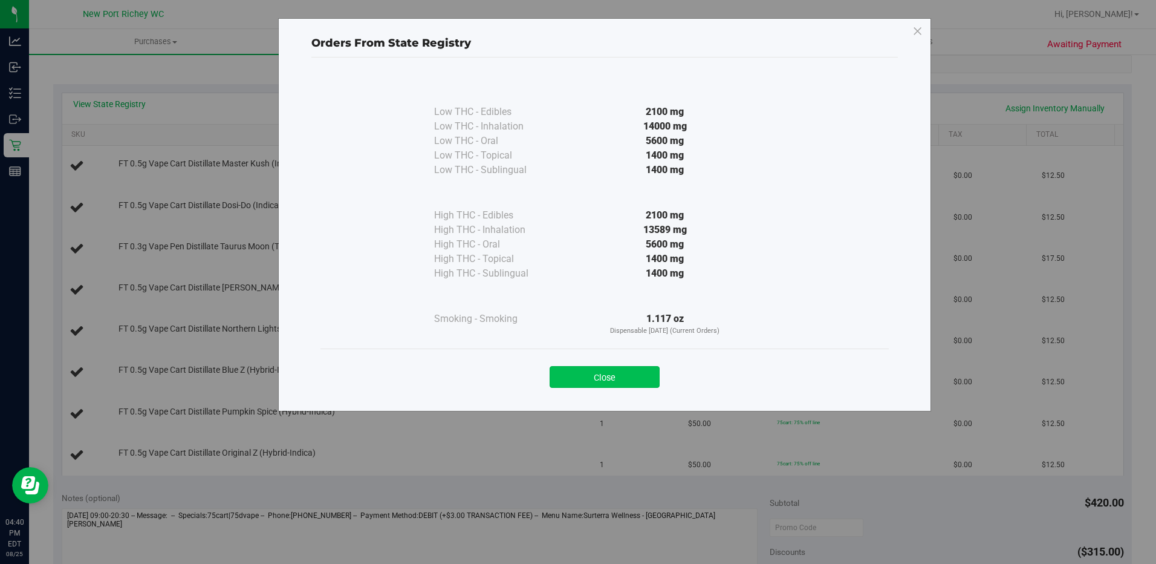
click at [631, 369] on button "Close" at bounding box center [605, 377] width 110 height 22
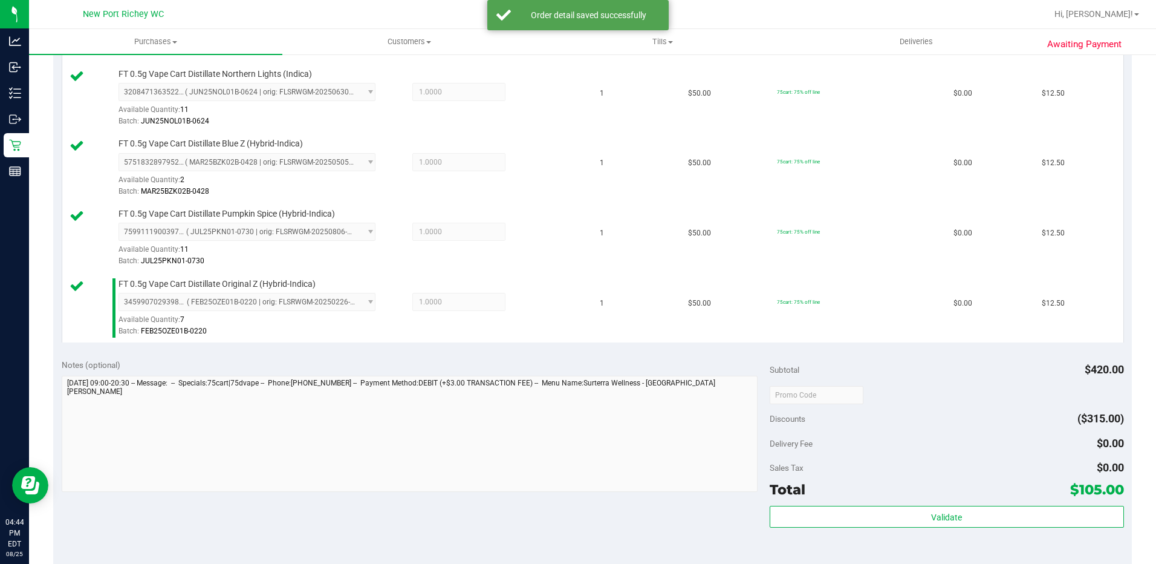
scroll to position [605, 0]
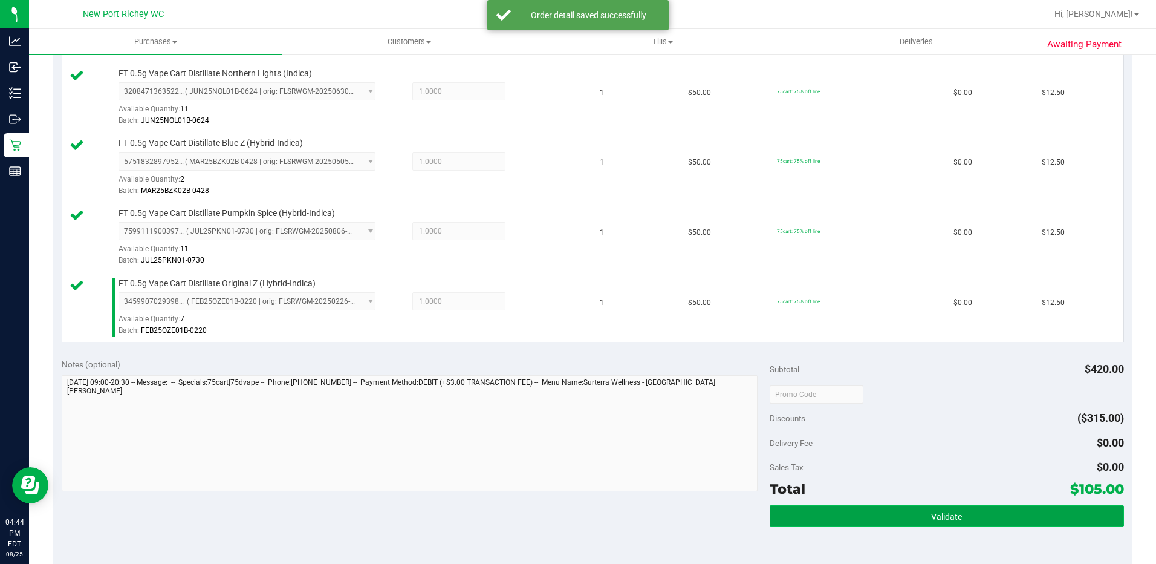
click at [809, 511] on button "Validate" at bounding box center [947, 516] width 354 height 22
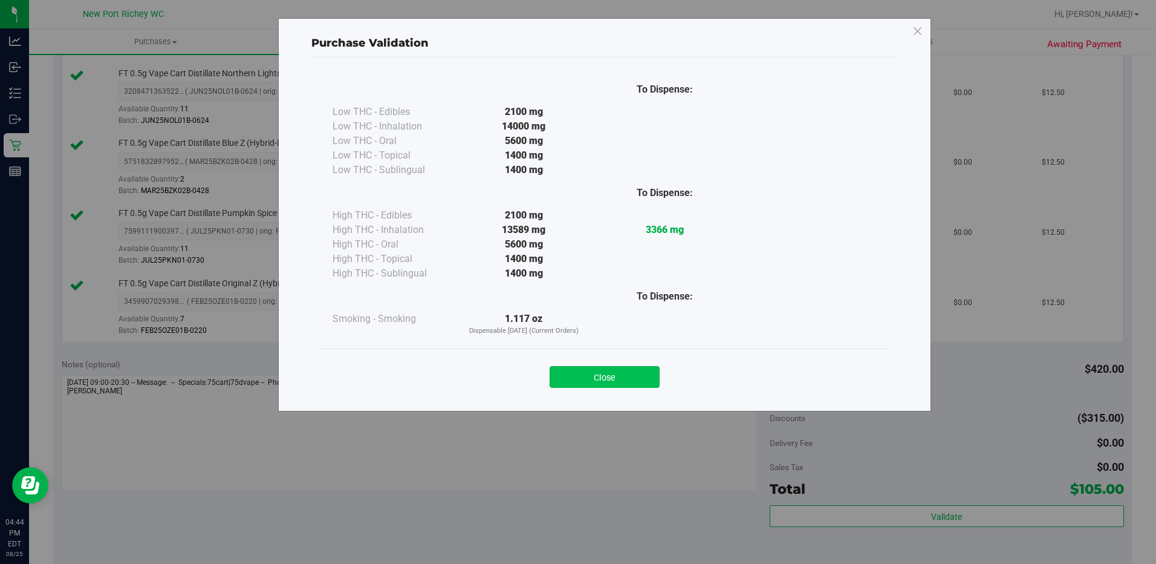
click at [637, 370] on button "Close" at bounding box center [605, 377] width 110 height 22
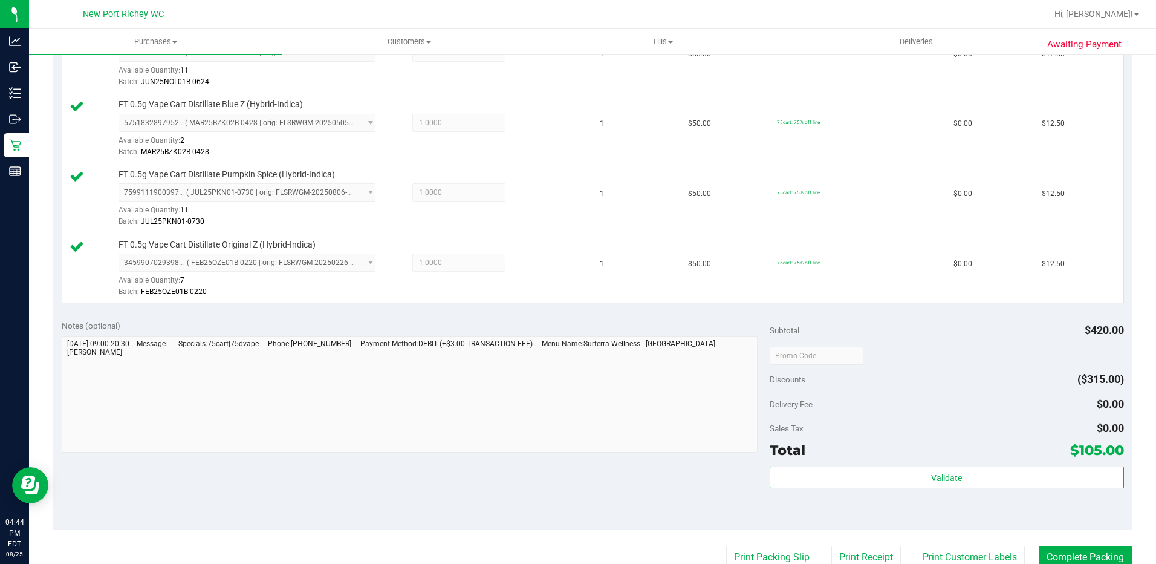
scroll to position [665, 0]
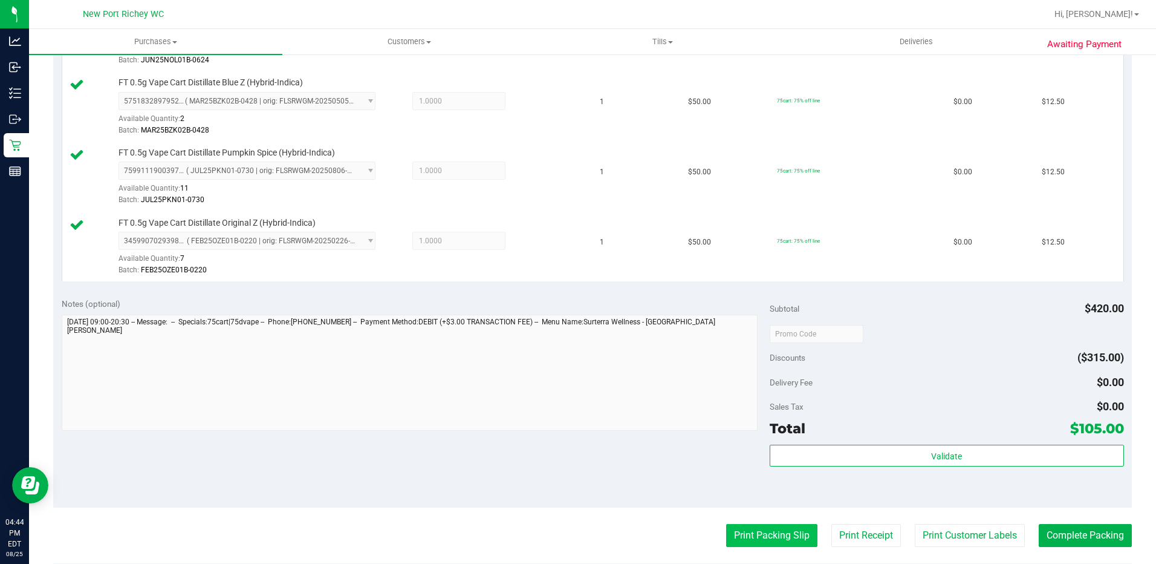
click at [727, 535] on button "Print Packing Slip" at bounding box center [771, 535] width 91 height 23
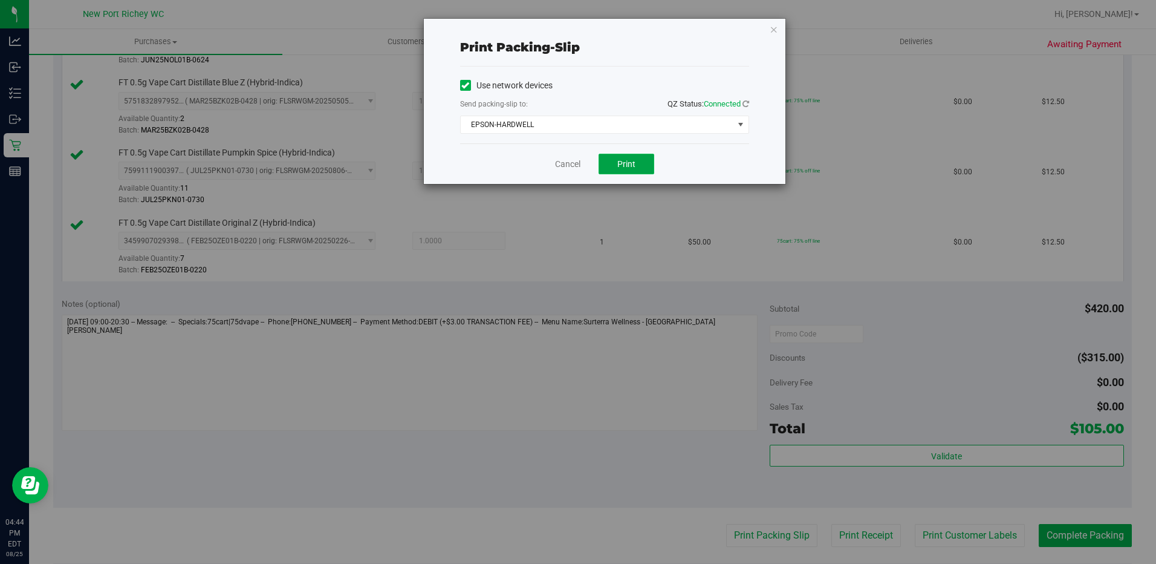
click at [620, 156] on button "Print" at bounding box center [627, 164] width 56 height 21
click at [770, 29] on icon "button" at bounding box center [774, 29] width 8 height 15
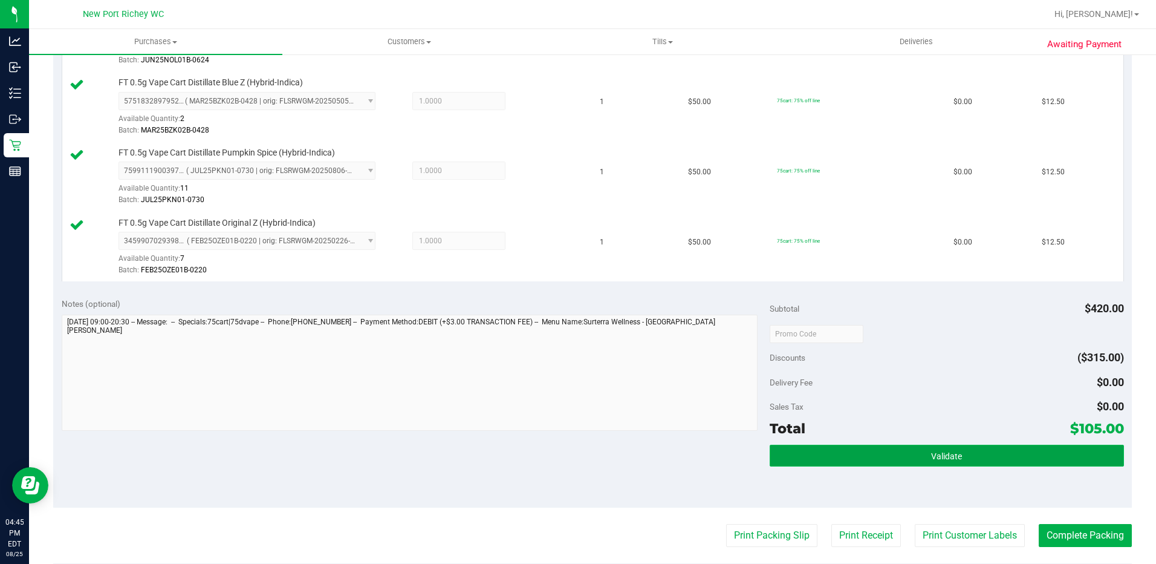
click at [812, 451] on button "Validate" at bounding box center [947, 455] width 354 height 22
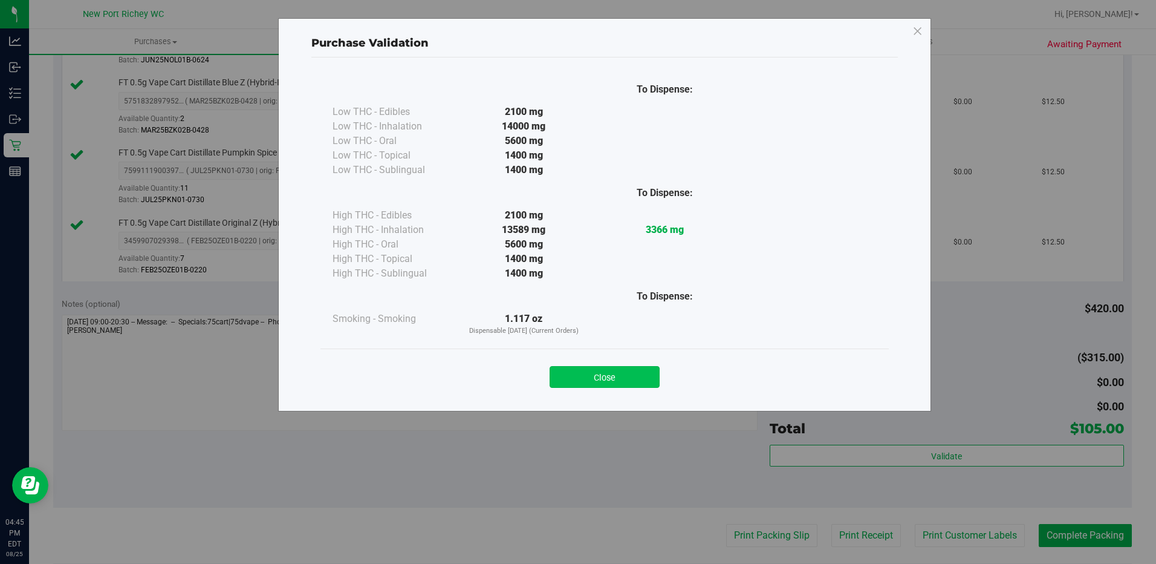
click at [629, 380] on button "Close" at bounding box center [605, 377] width 110 height 22
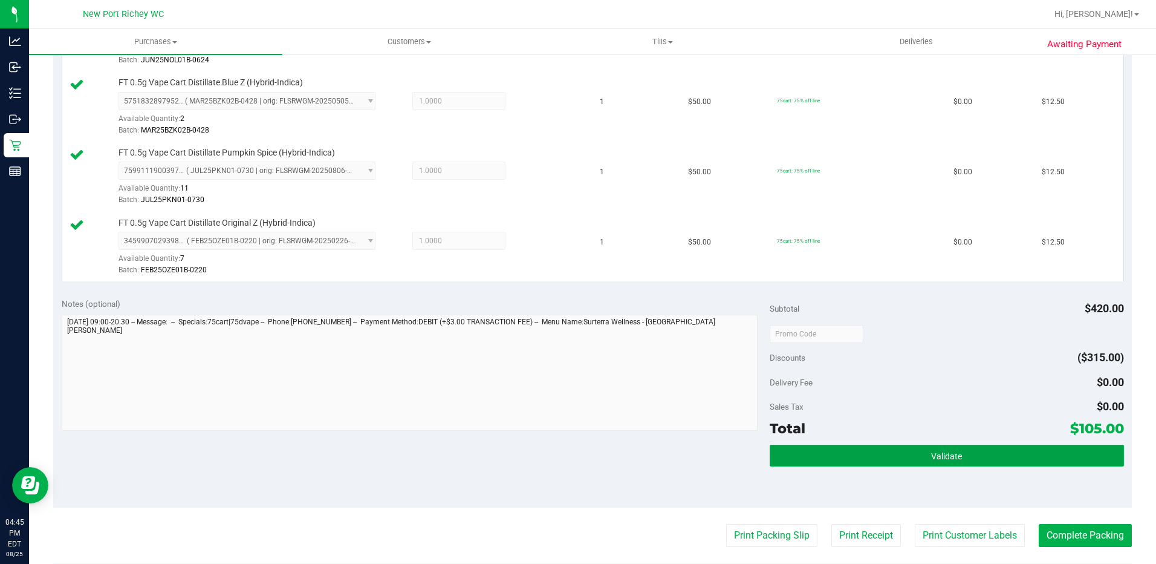
click at [792, 447] on button "Validate" at bounding box center [947, 455] width 354 height 22
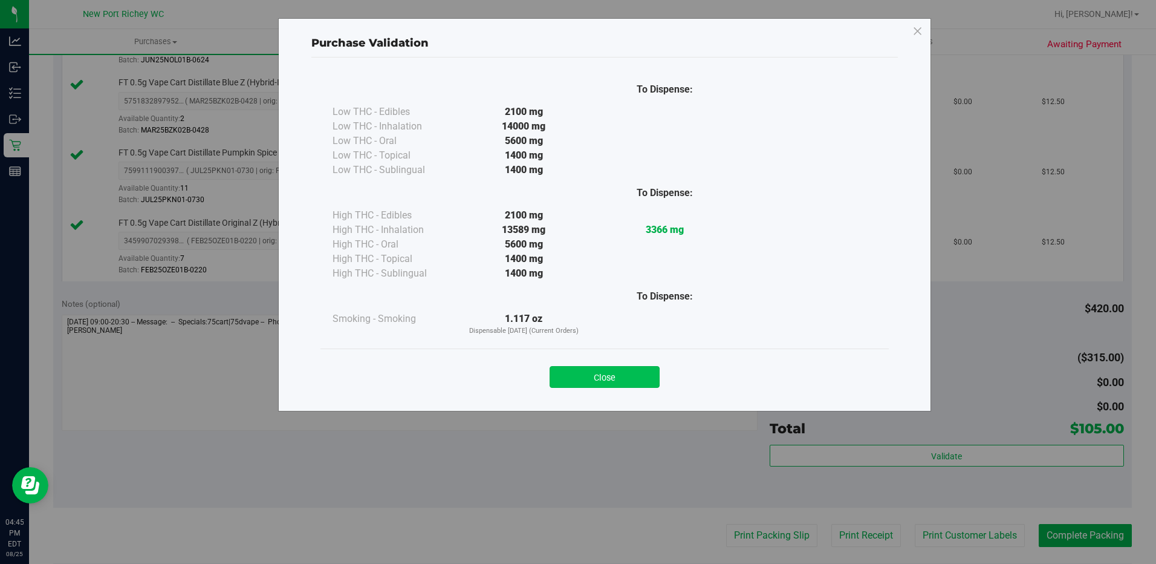
click at [645, 377] on button "Close" at bounding box center [605, 377] width 110 height 22
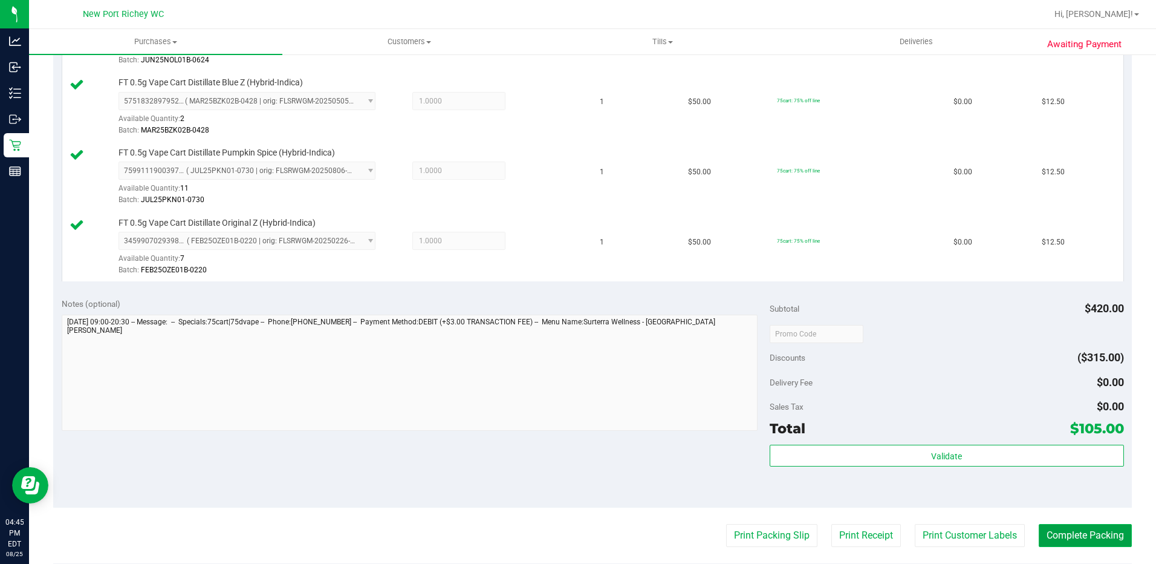
click at [1048, 528] on button "Complete Packing" at bounding box center [1085, 535] width 93 height 23
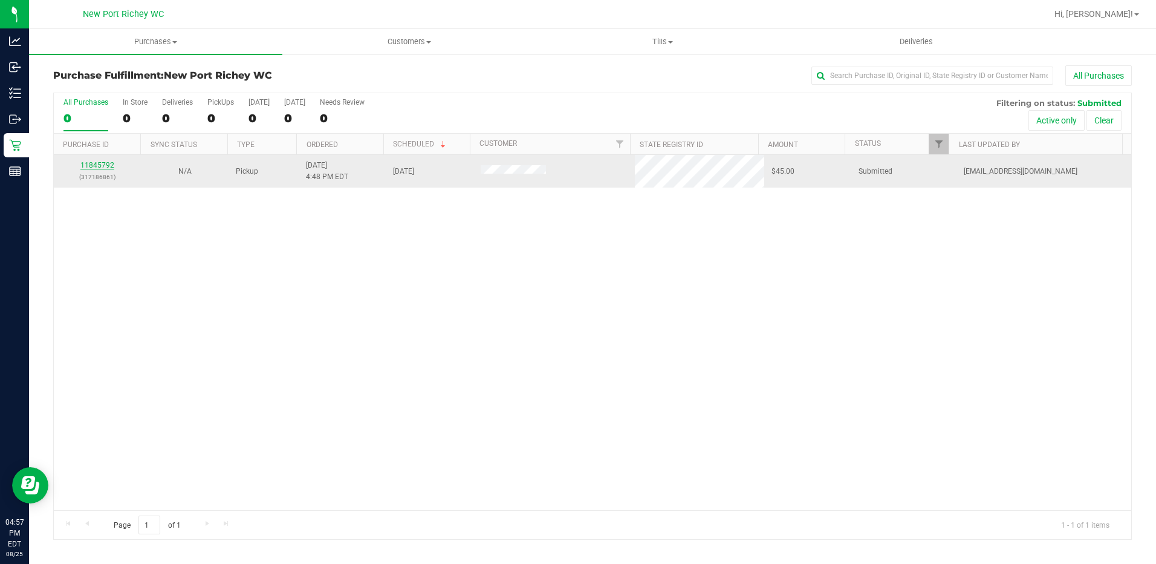
click at [98, 161] on link "11845792" at bounding box center [97, 165] width 34 height 8
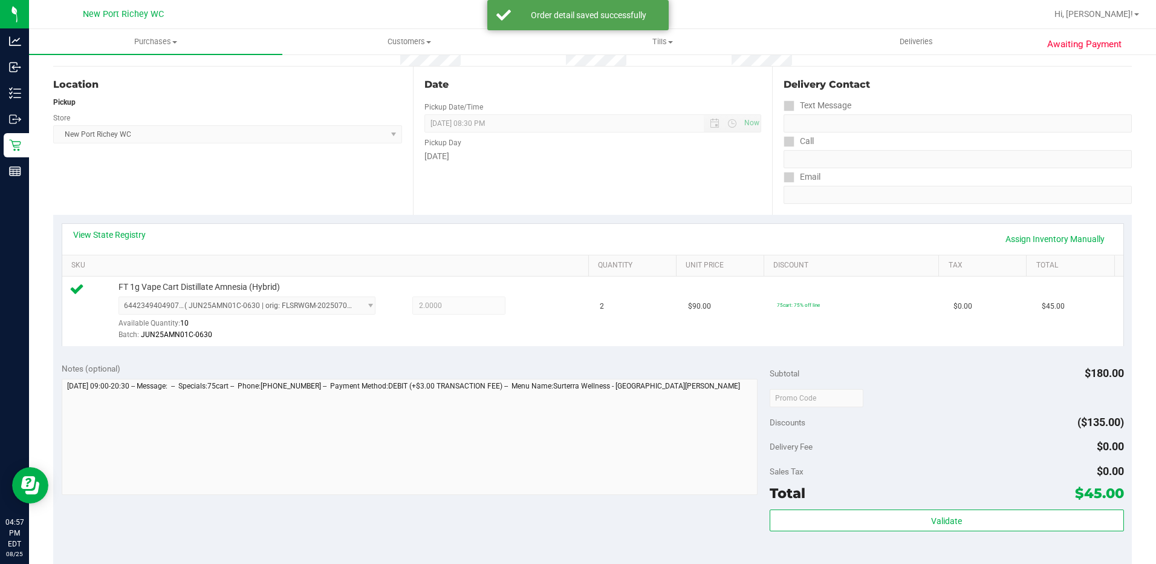
scroll to position [242, 0]
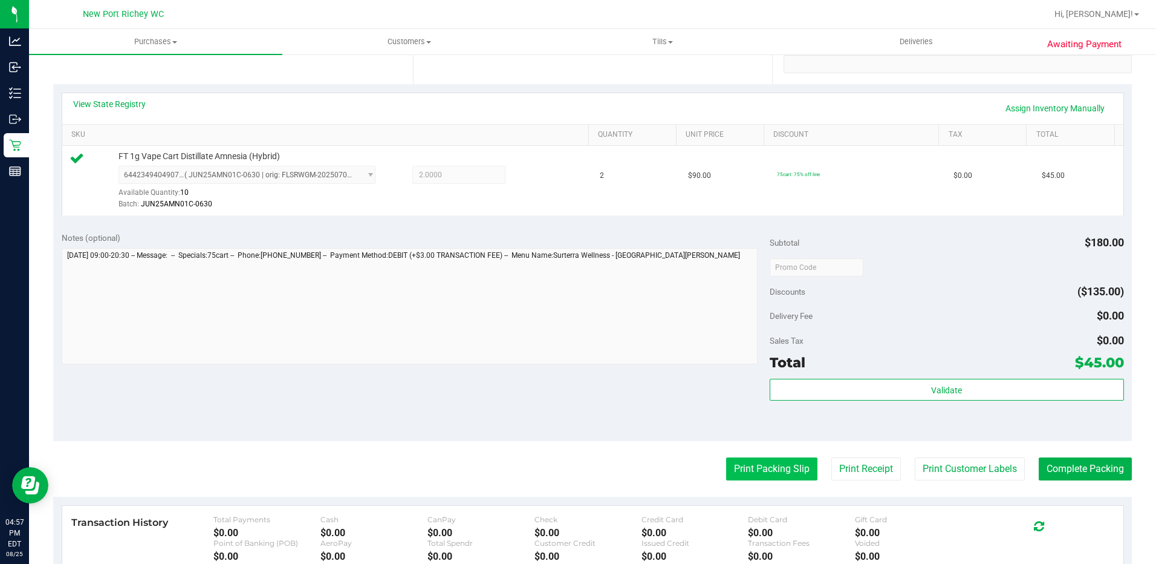
click at [748, 466] on button "Print Packing Slip" at bounding box center [771, 468] width 91 height 23
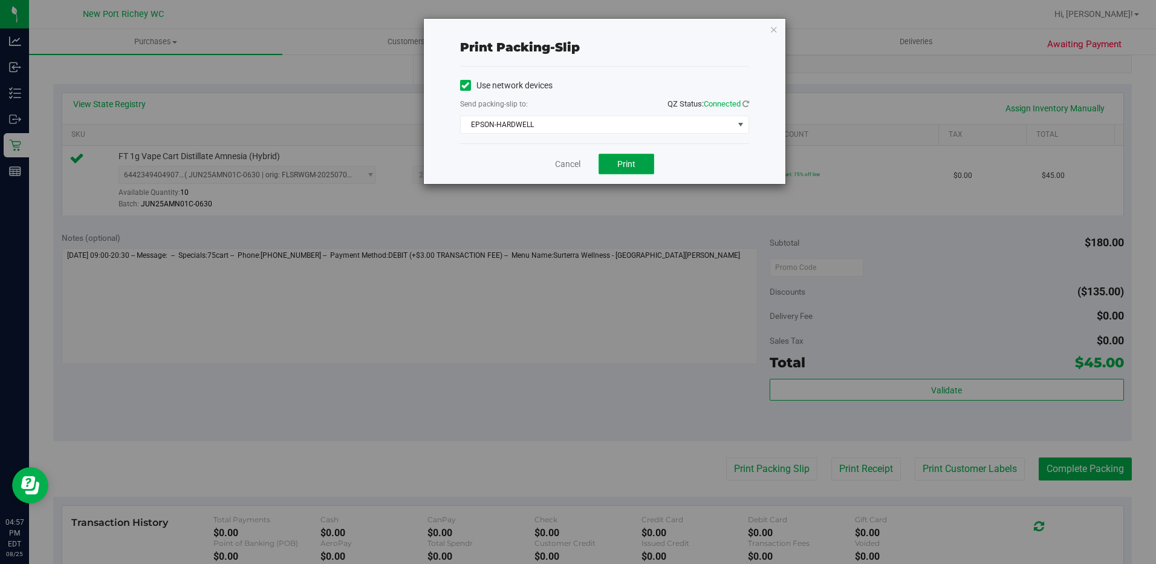
drag, startPoint x: 626, startPoint y: 154, endPoint x: 633, endPoint y: 158, distance: 8.4
click at [627, 154] on button "Print" at bounding box center [627, 164] width 56 height 21
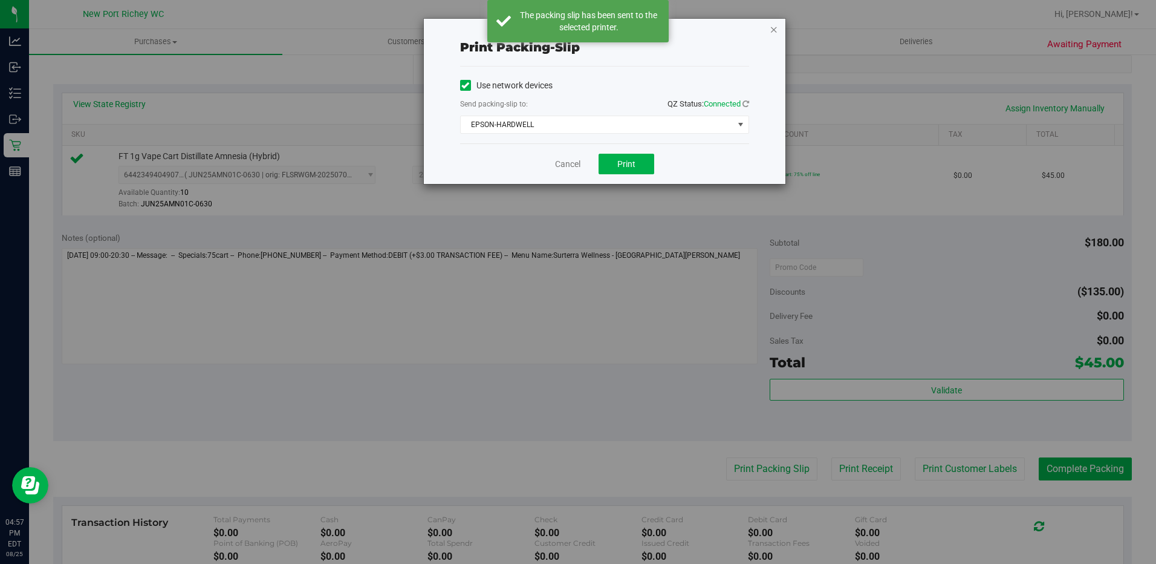
click at [772, 30] on icon "button" at bounding box center [774, 29] width 8 height 15
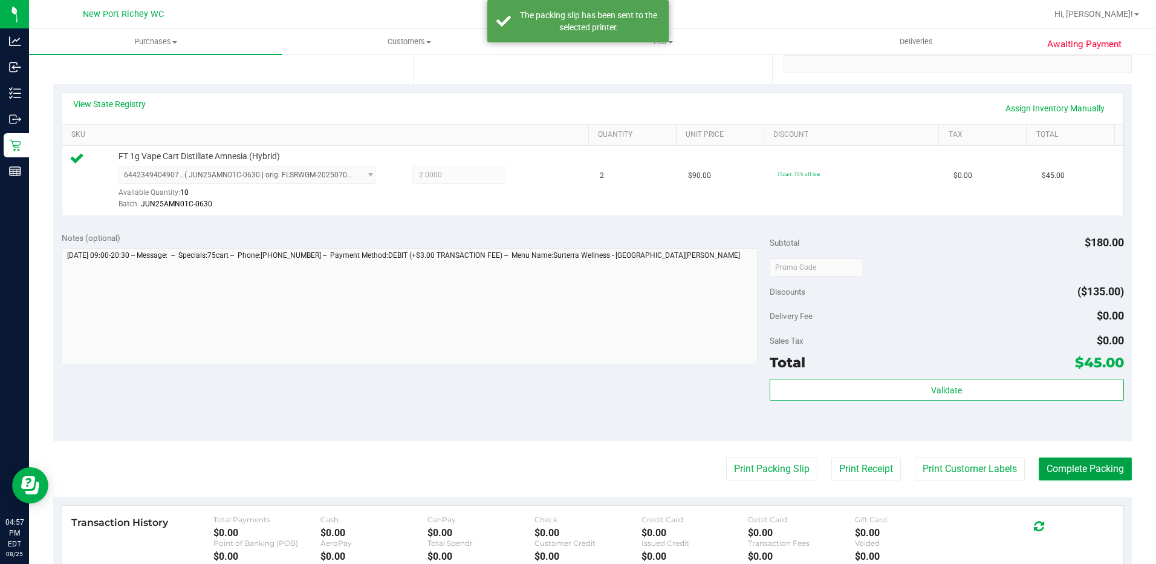
click at [1090, 463] on button "Complete Packing" at bounding box center [1085, 468] width 93 height 23
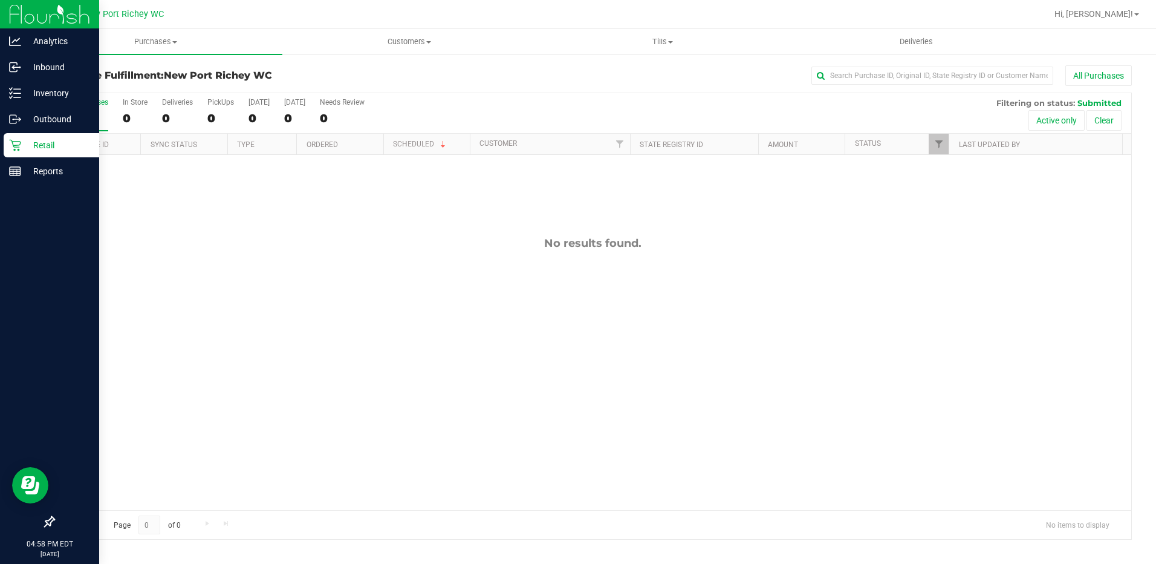
click at [18, 142] on icon at bounding box center [14, 145] width 11 height 11
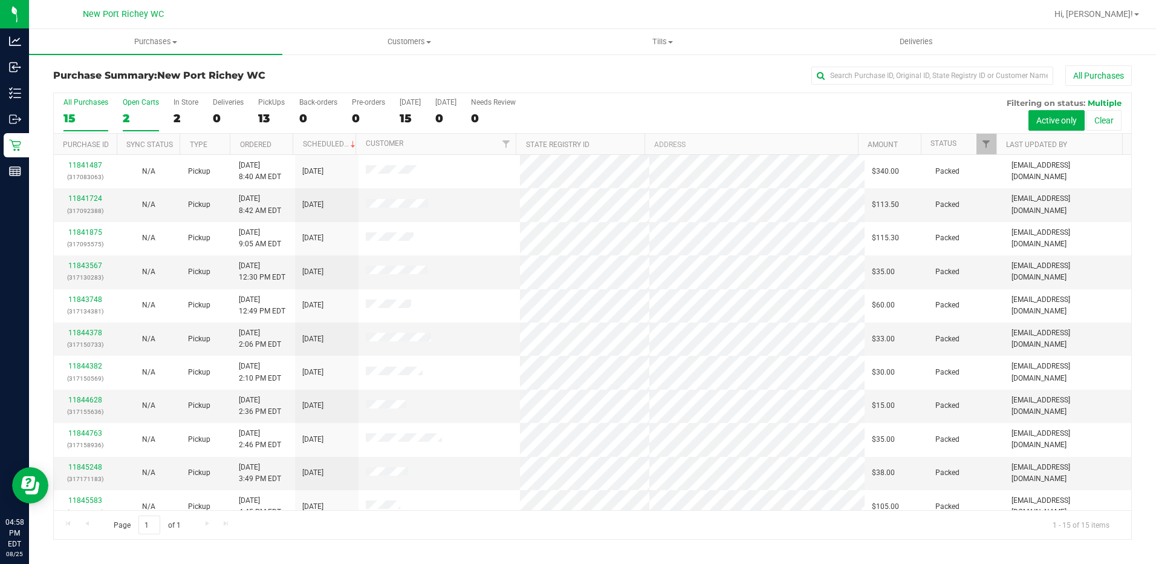
click at [127, 107] on label "Open Carts 2" at bounding box center [141, 114] width 36 height 33
click at [0, 0] on input "Open Carts 2" at bounding box center [0, 0] width 0 height 0
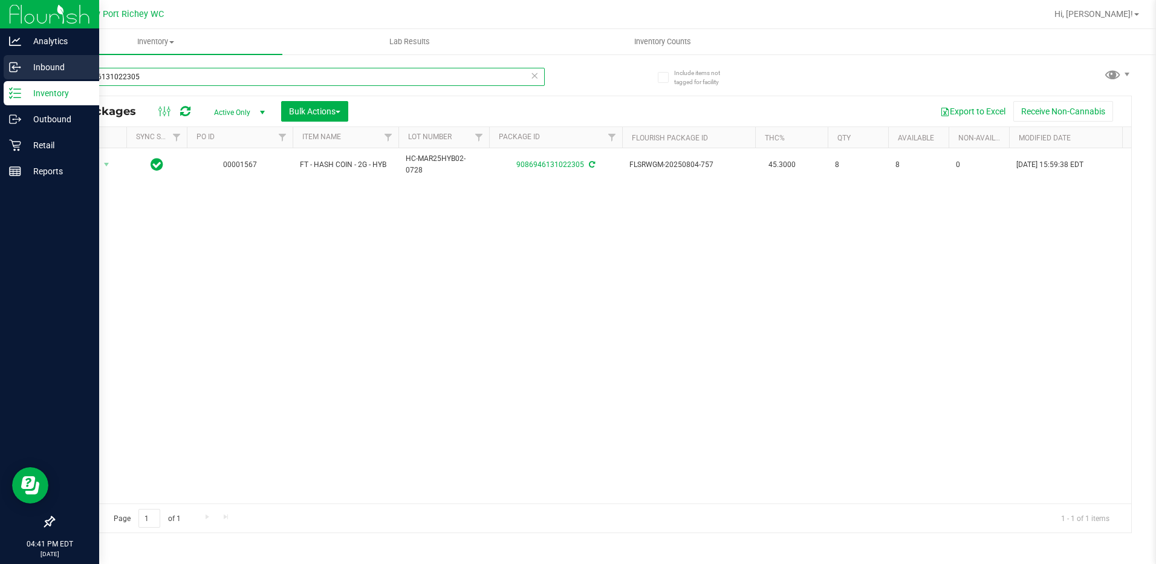
drag, startPoint x: 216, startPoint y: 82, endPoint x: 0, endPoint y: 66, distance: 216.5
click at [0, 66] on html "Analytics Inbound Inventory Outbound Retail Reports 04:41 PM EDT 08/25/2025 08/…" at bounding box center [578, 282] width 1156 height 564
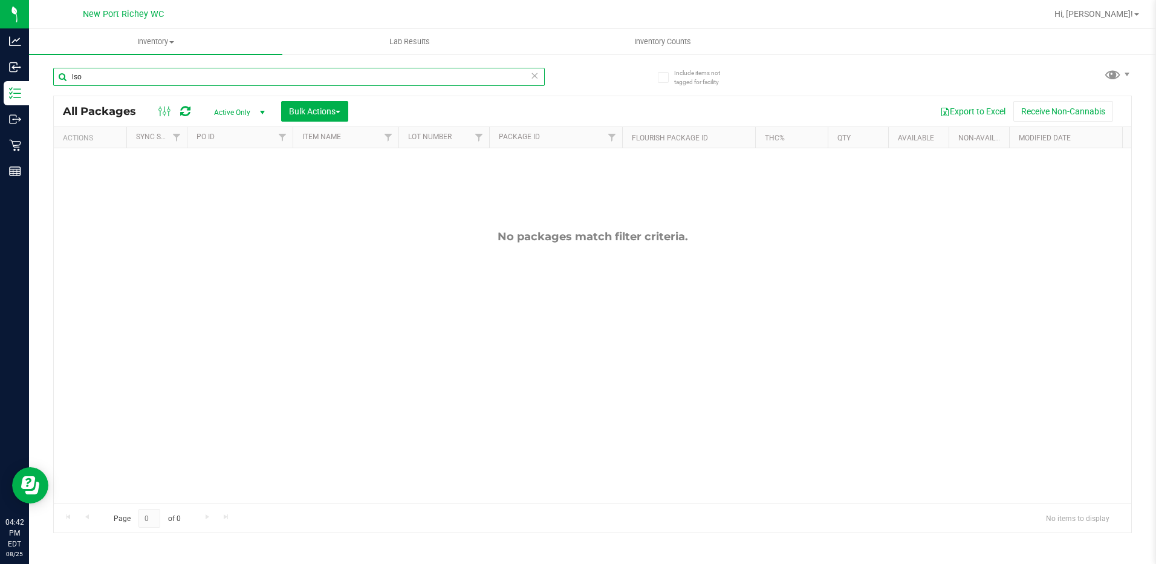
type input "lso"
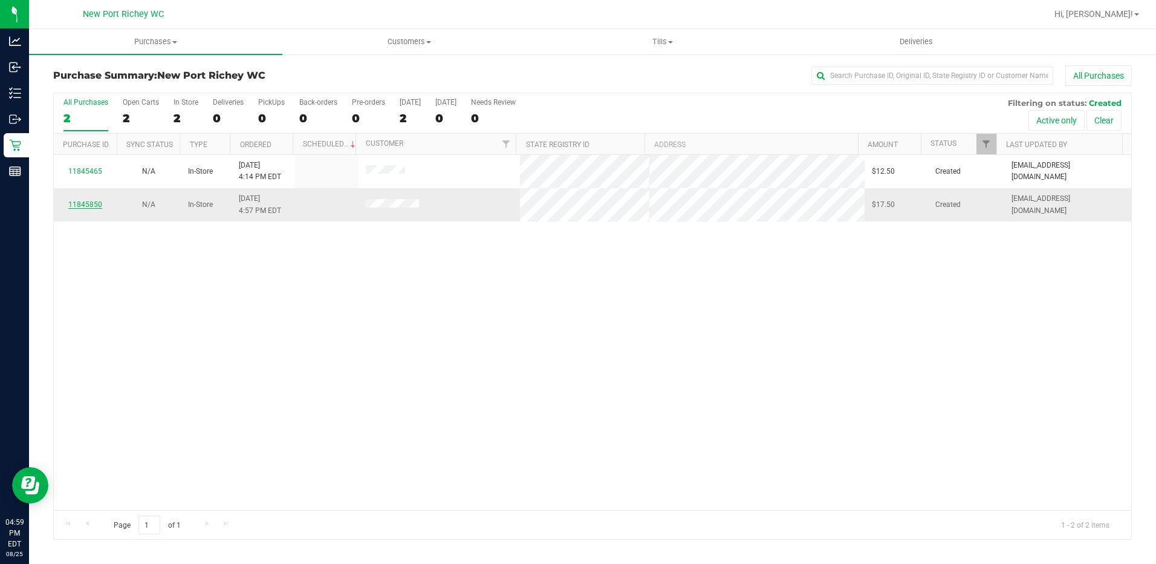
click at [88, 206] on link "11845850" at bounding box center [85, 204] width 34 height 8
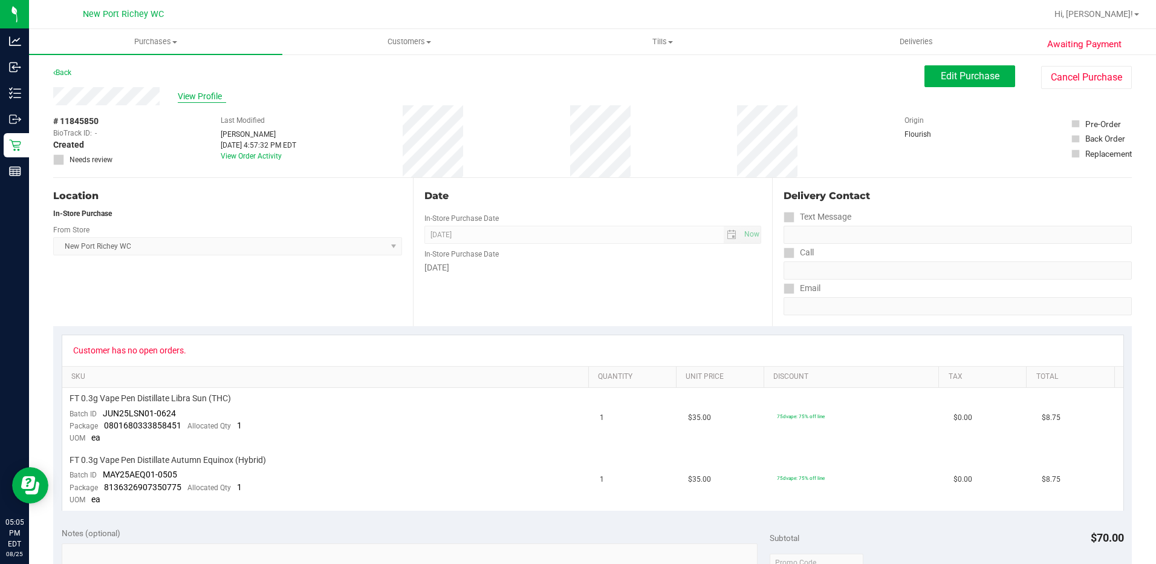
click at [185, 93] on span "View Profile" at bounding box center [202, 96] width 48 height 13
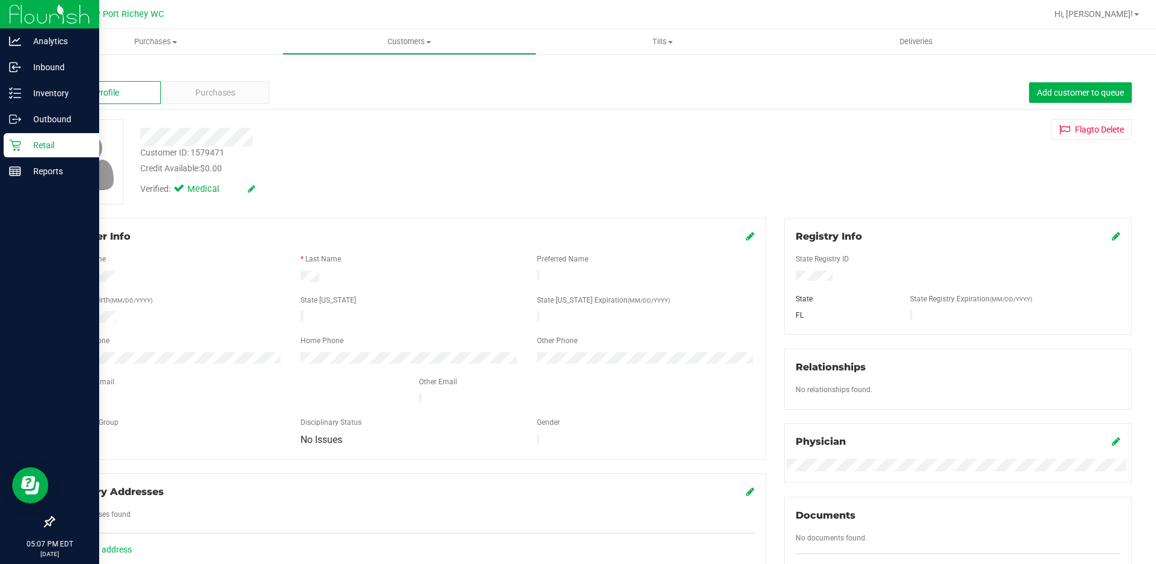
click at [22, 140] on p "Retail" at bounding box center [57, 145] width 73 height 15
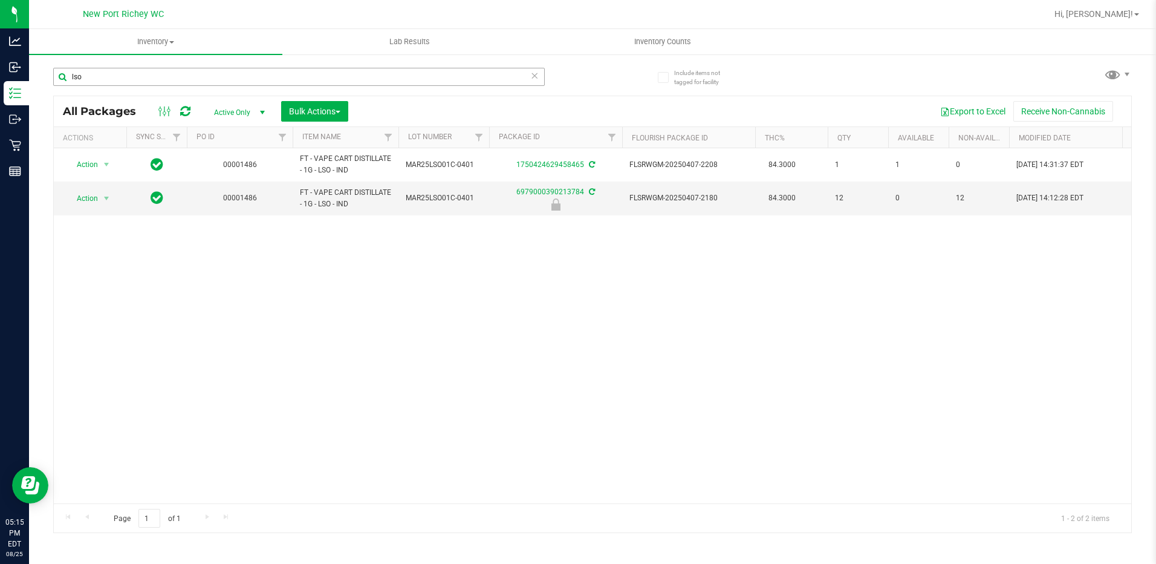
drag, startPoint x: 121, startPoint y: 71, endPoint x: 238, endPoint y: 74, distance: 116.8
click at [14, 74] on div "Analytics Inbound Inventory Outbound Retail Reports 05:15 PM EDT [DATE] 08/25 […" at bounding box center [578, 282] width 1156 height 564
type input "ccell"
click at [533, 77] on icon at bounding box center [535, 75] width 8 height 15
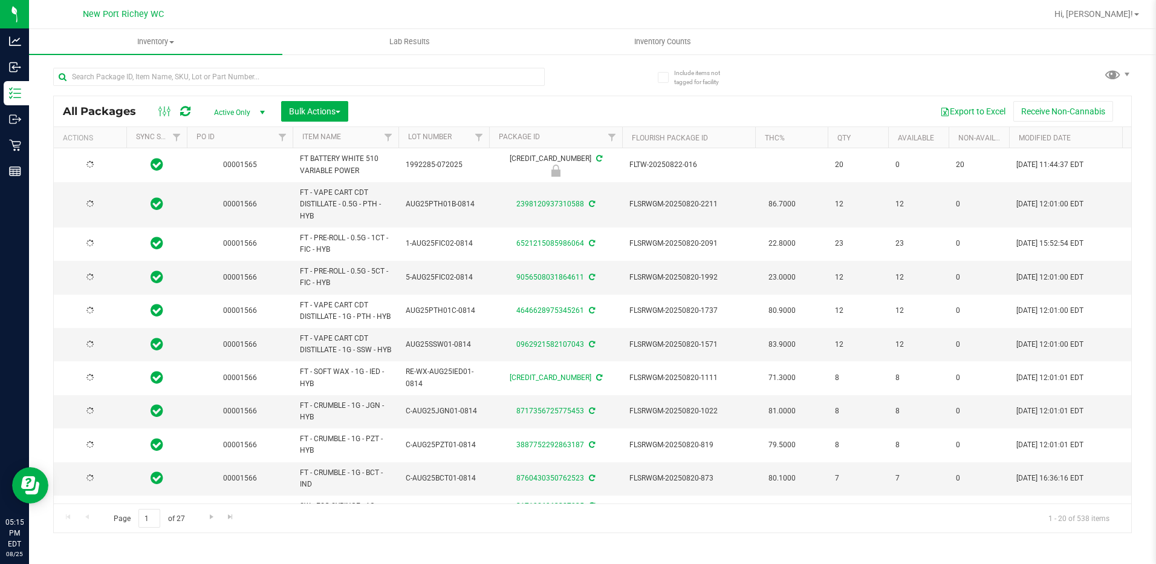
type input "[DATE]"
click at [233, 79] on input "text" at bounding box center [299, 77] width 492 height 18
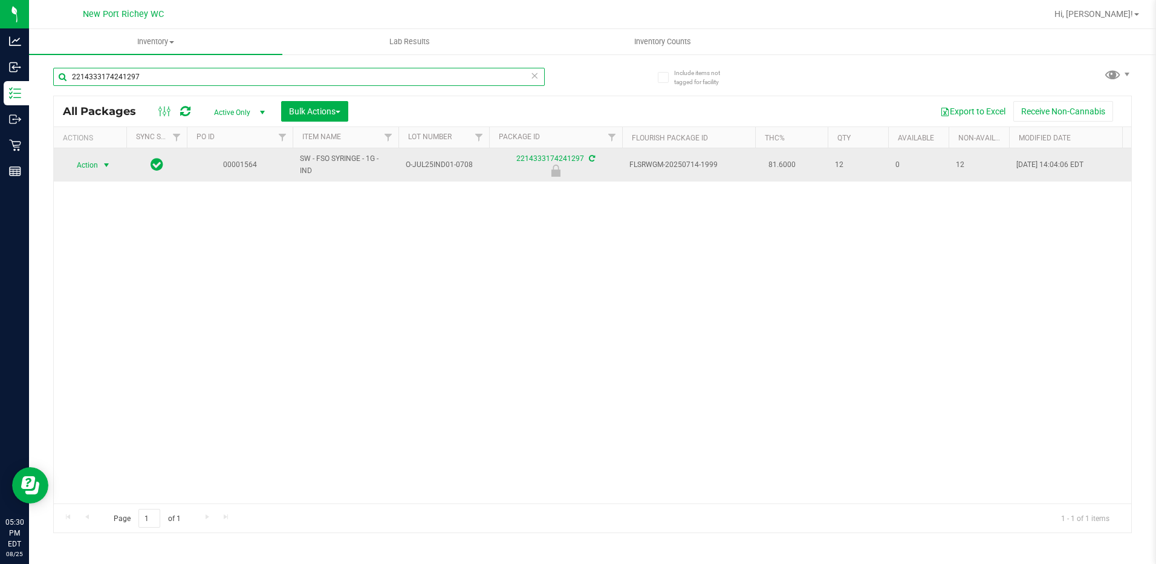
type input "2214333174241297"
click at [106, 162] on span "select" at bounding box center [107, 165] width 10 height 10
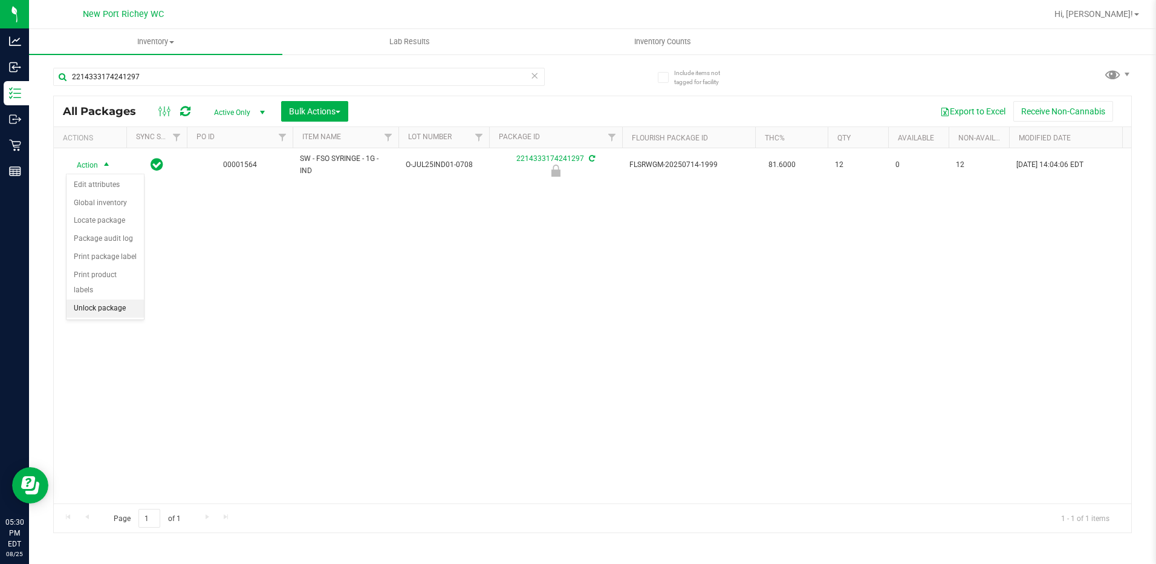
click at [101, 299] on li "Unlock package" at bounding box center [105, 308] width 77 height 18
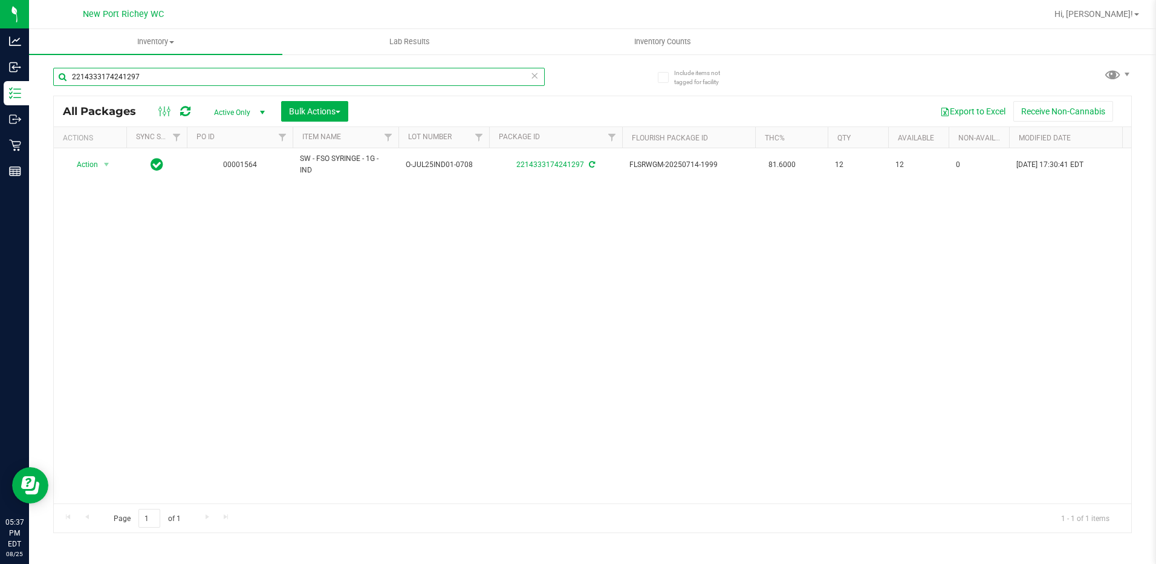
click at [179, 68] on input "2214333174241297" at bounding box center [299, 77] width 492 height 18
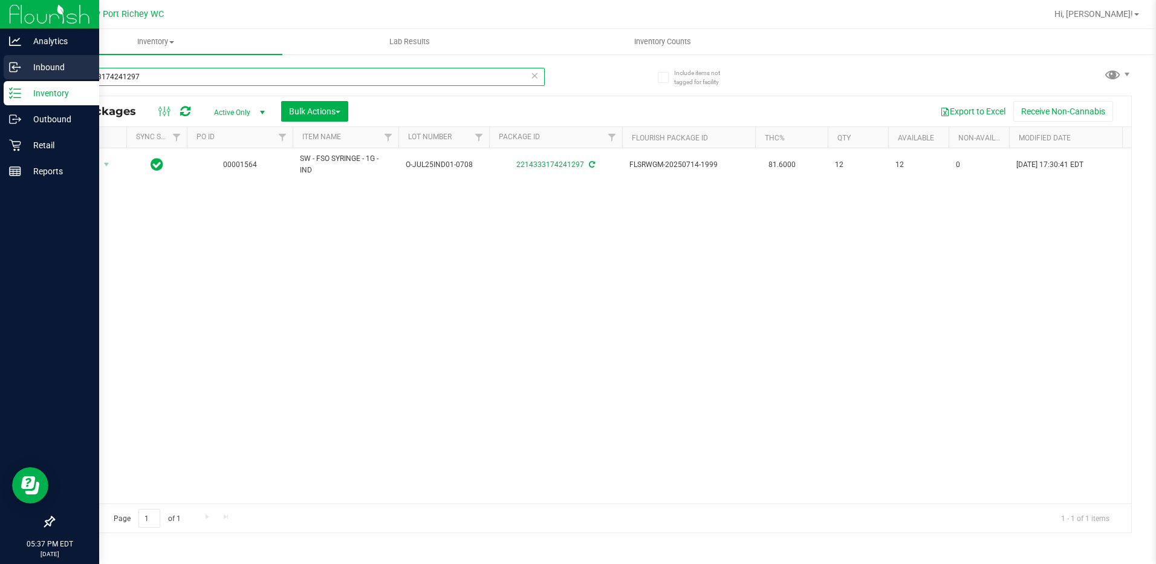
drag, startPoint x: 176, startPoint y: 74, endPoint x: 10, endPoint y: 74, distance: 166.3
click at [10, 74] on div "Analytics Inbound Inventory Outbound Retail Reports 05:37 PM EDT [DATE] 08/25 […" at bounding box center [578, 282] width 1156 height 564
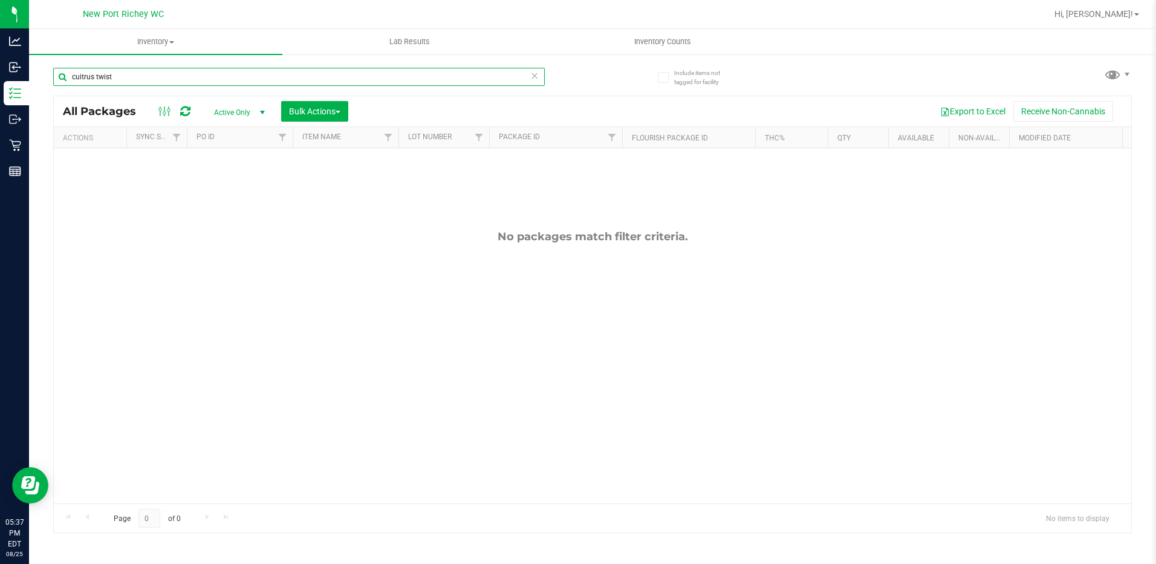
type input "cuitrus twist"
drag, startPoint x: 137, startPoint y: 79, endPoint x: 68, endPoint y: 78, distance: 69.6
click at [68, 78] on input "cuitrus twist" at bounding box center [299, 77] width 492 height 18
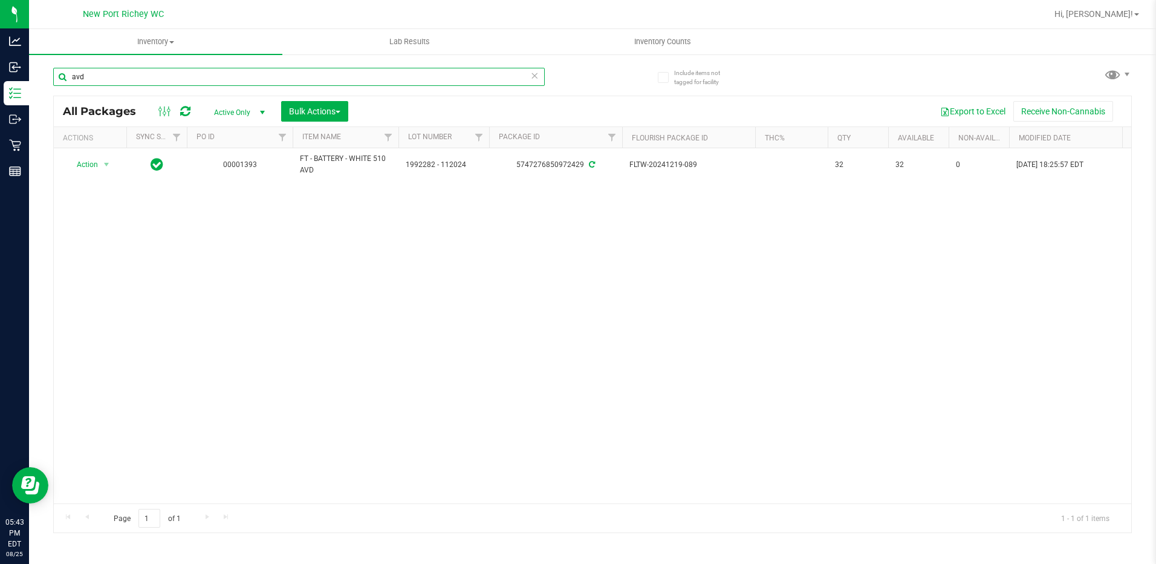
type input "avd"
click at [535, 77] on icon at bounding box center [535, 75] width 8 height 15
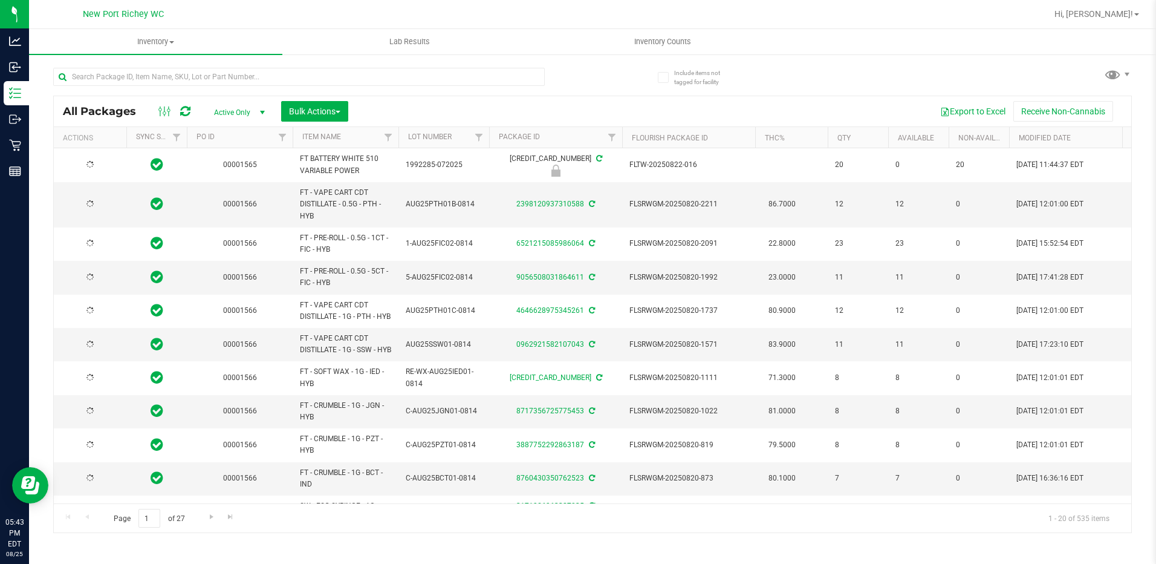
type input "[DATE]"
